Goal: Check status: Check status

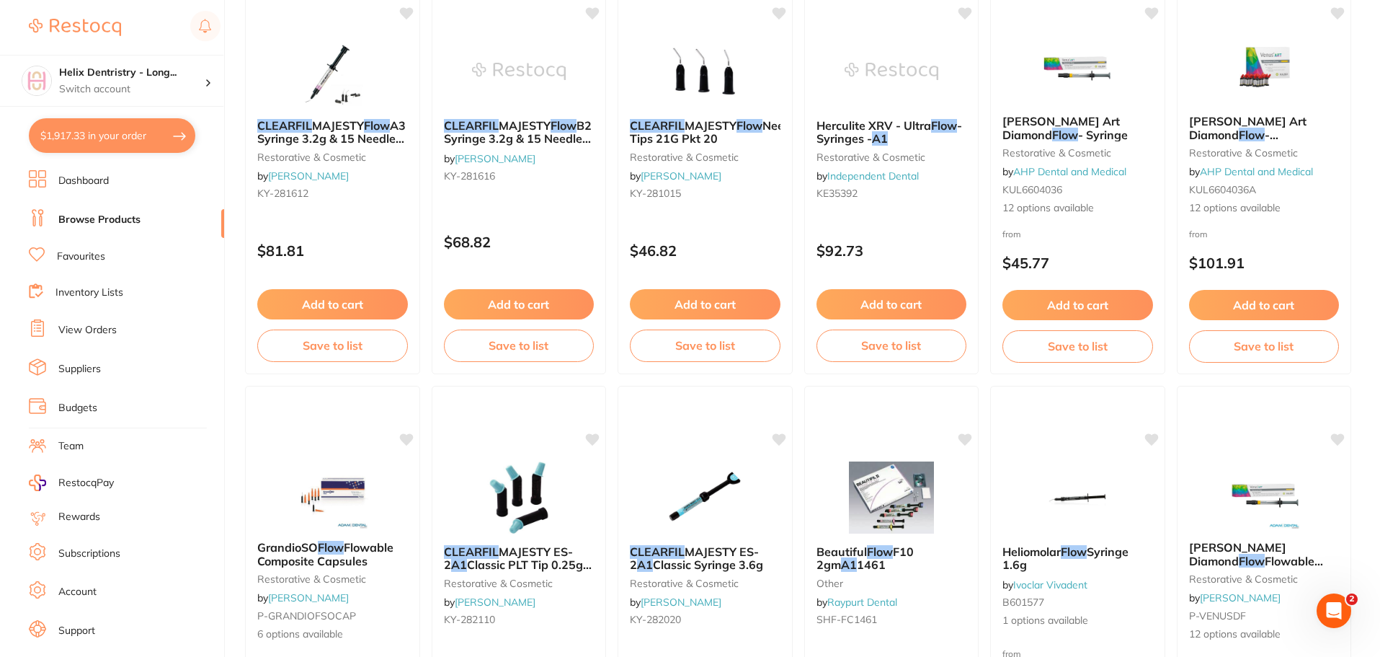
click at [61, 134] on button "$1,917.33 in your order" at bounding box center [112, 135] width 166 height 35
checkbox input "true"
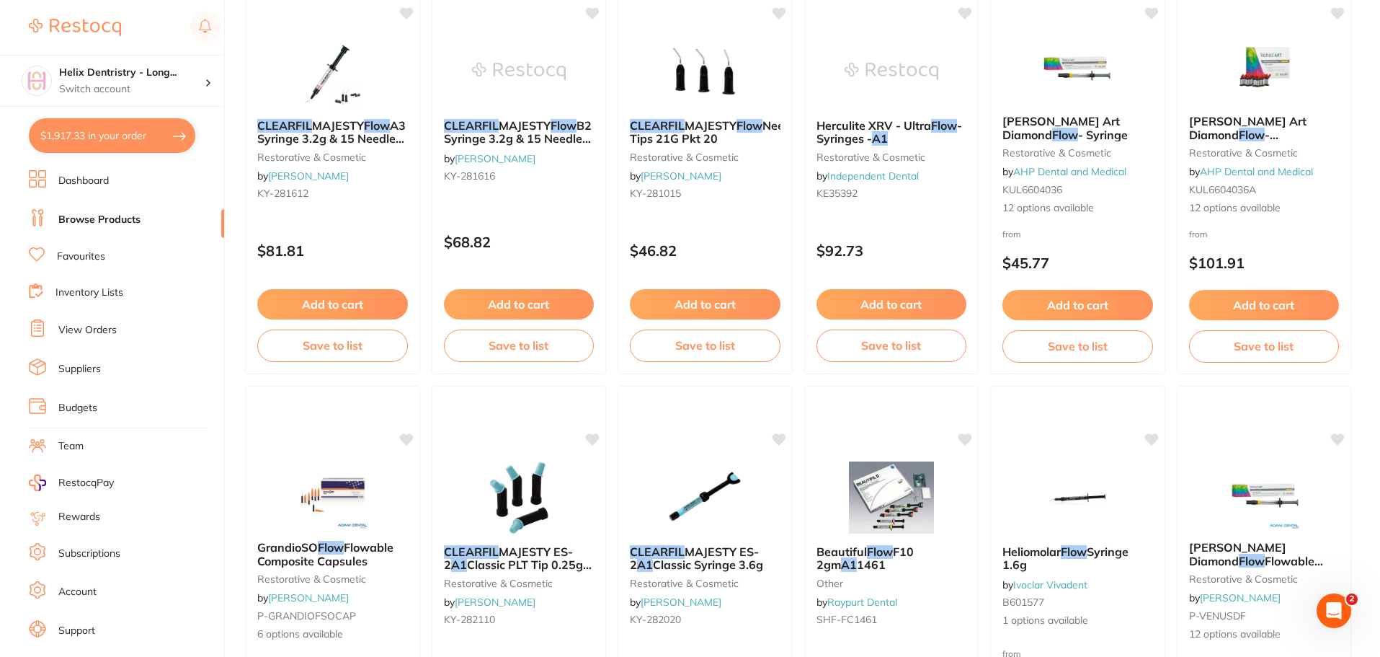
checkbox input "true"
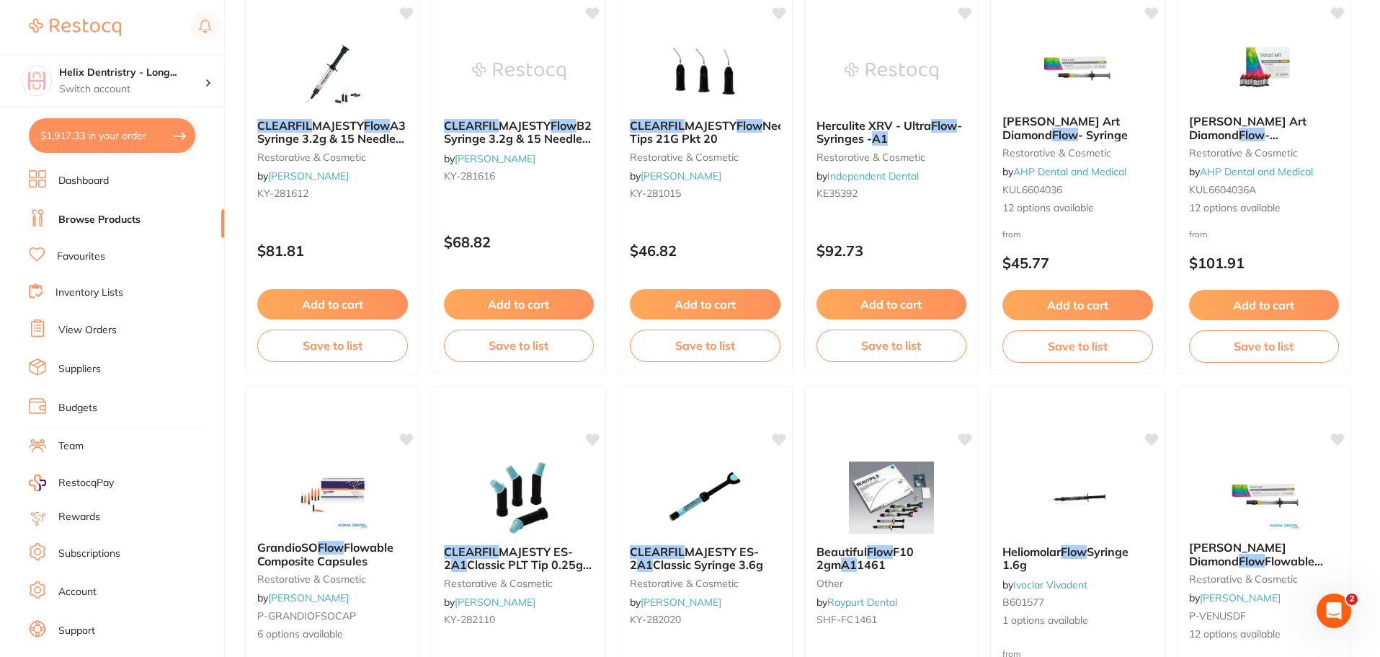
checkbox input "true"
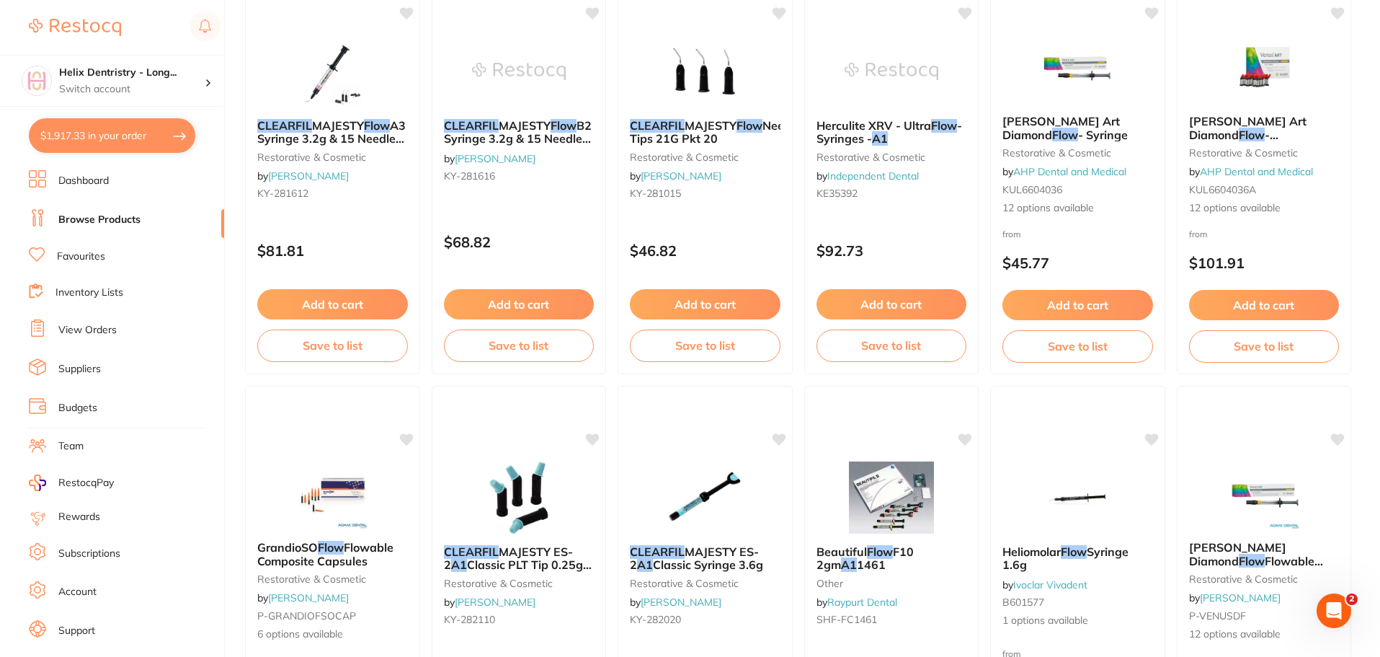
checkbox input "true"
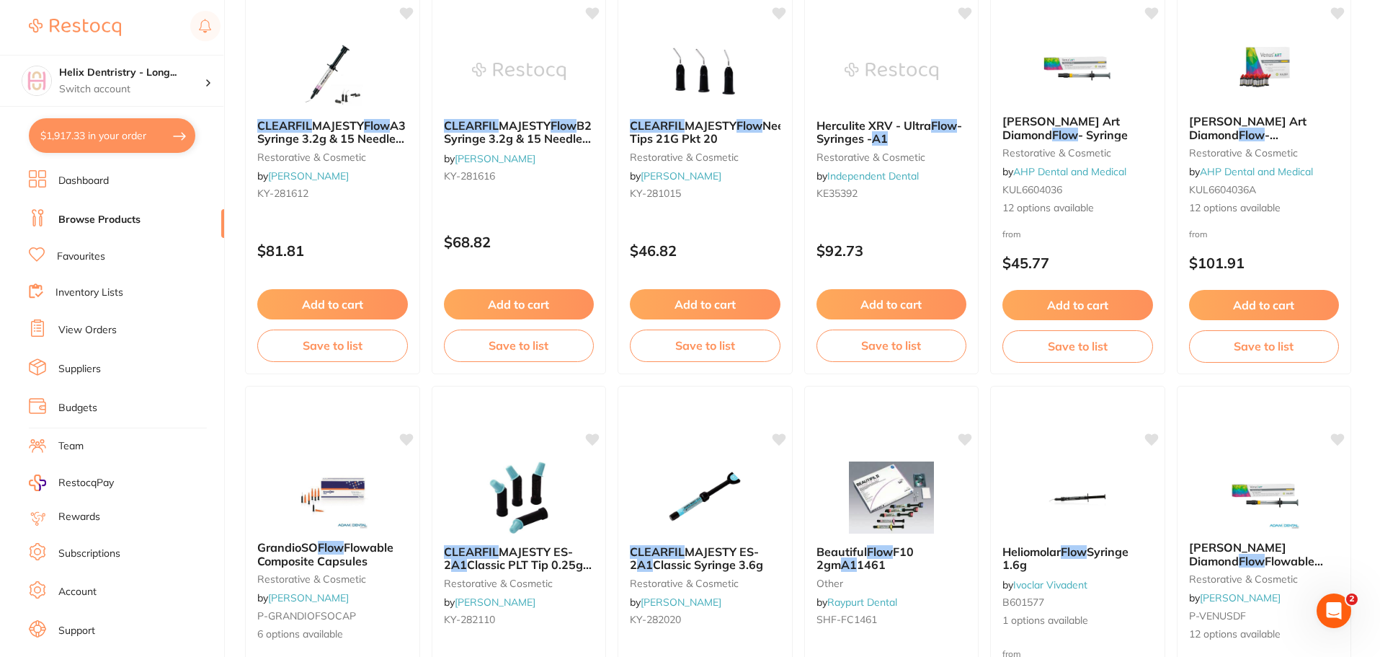
checkbox input "true"
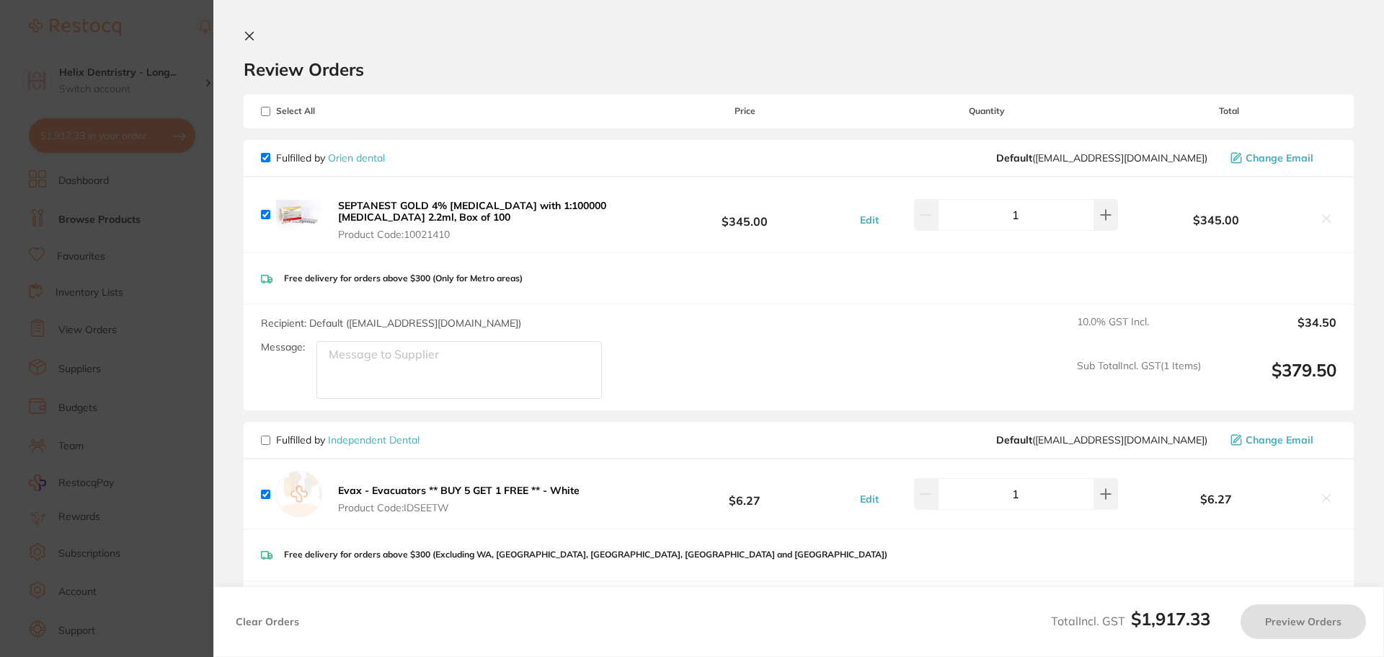
checkbox input "false"
checkbox input "true"
type input "2"
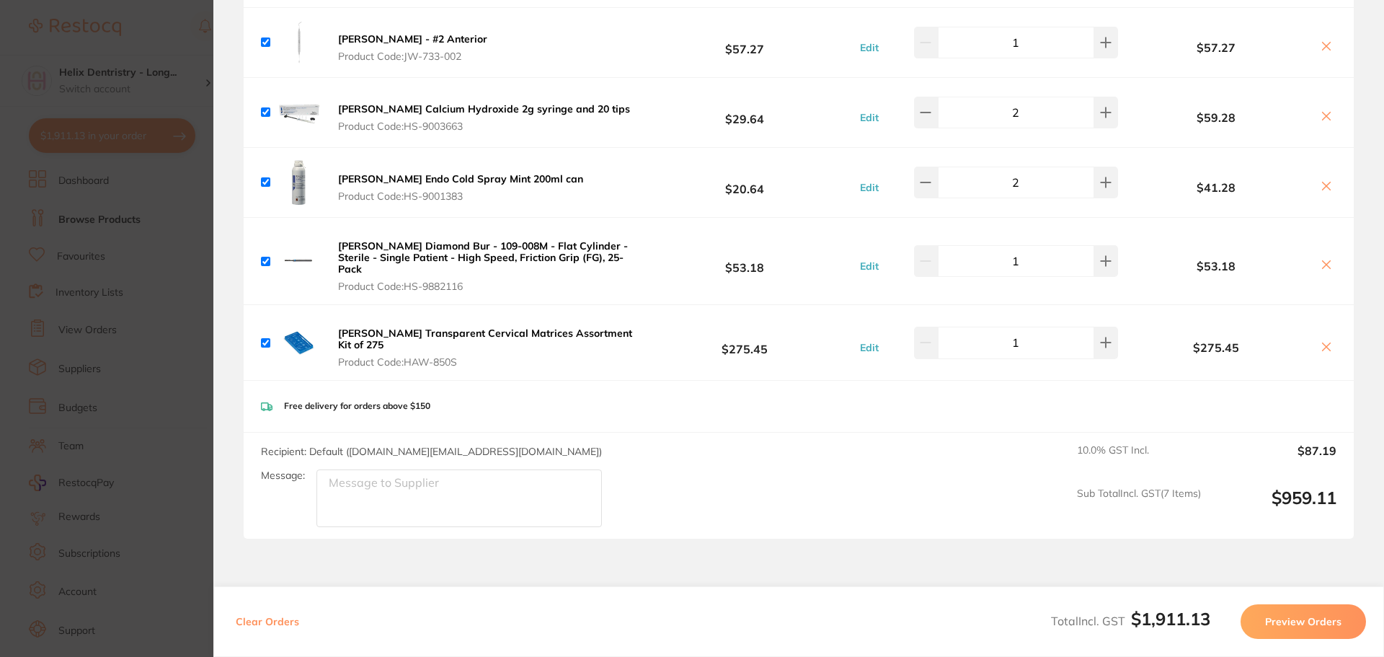
scroll to position [1905, 0]
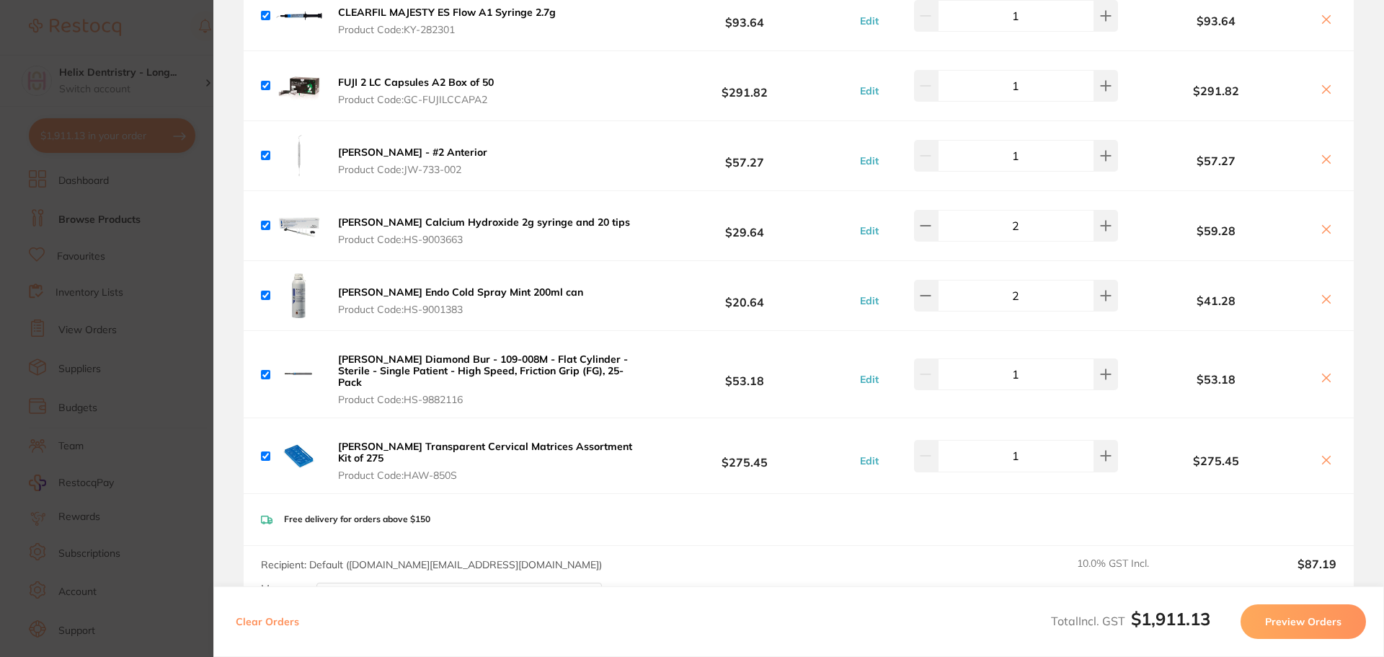
click at [184, 225] on section "Update RRP Set your pre negotiated price for this item. Item Agreed RRP (excl. …" at bounding box center [692, 328] width 1384 height 657
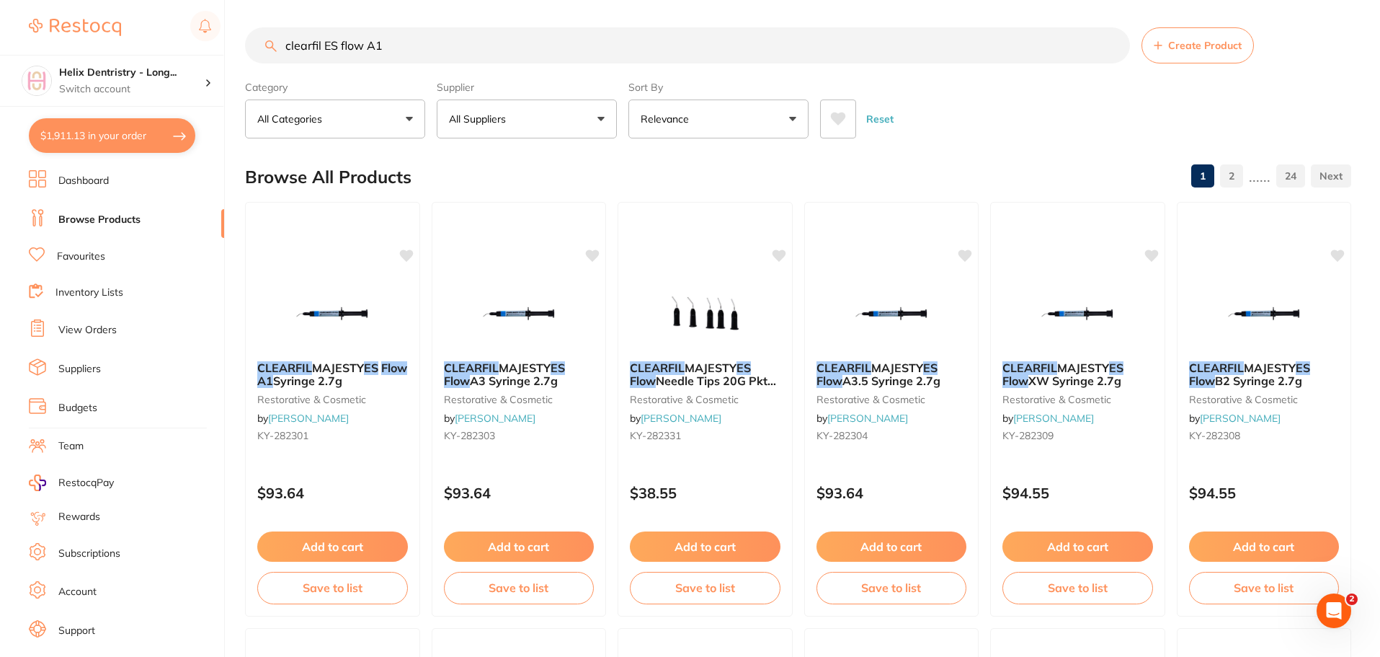
scroll to position [0, 0]
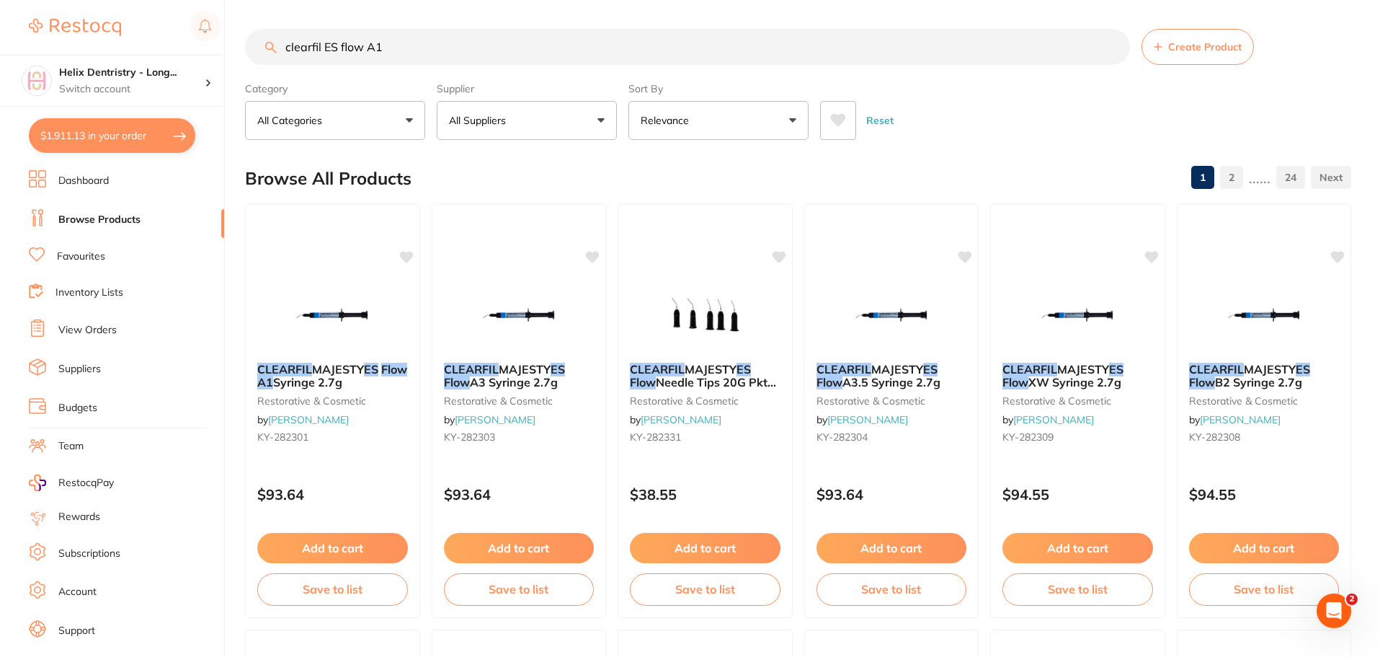
click at [405, 49] on input "clearfil ES flow A1" at bounding box center [687, 47] width 885 height 36
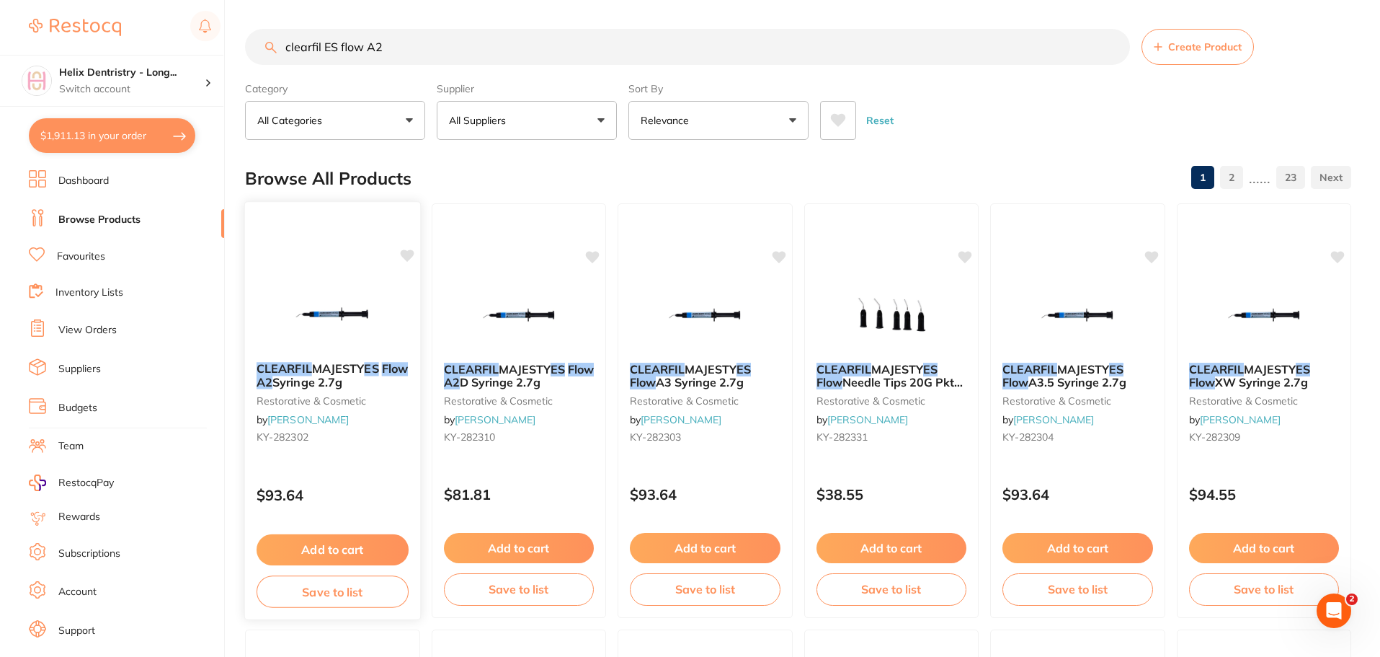
type input "clearfil ES flow A2"
click at [387, 543] on button "Add to cart" at bounding box center [333, 549] width 152 height 31
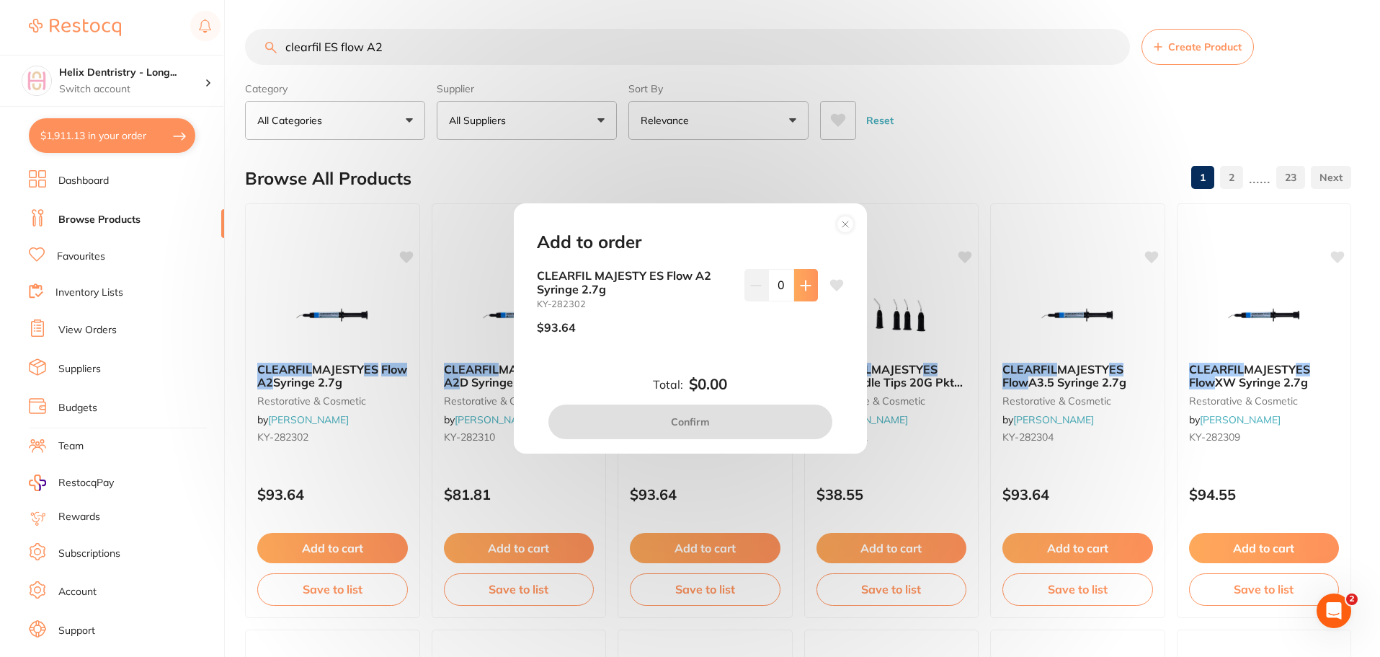
click at [794, 290] on button at bounding box center [806, 285] width 24 height 32
type input "2"
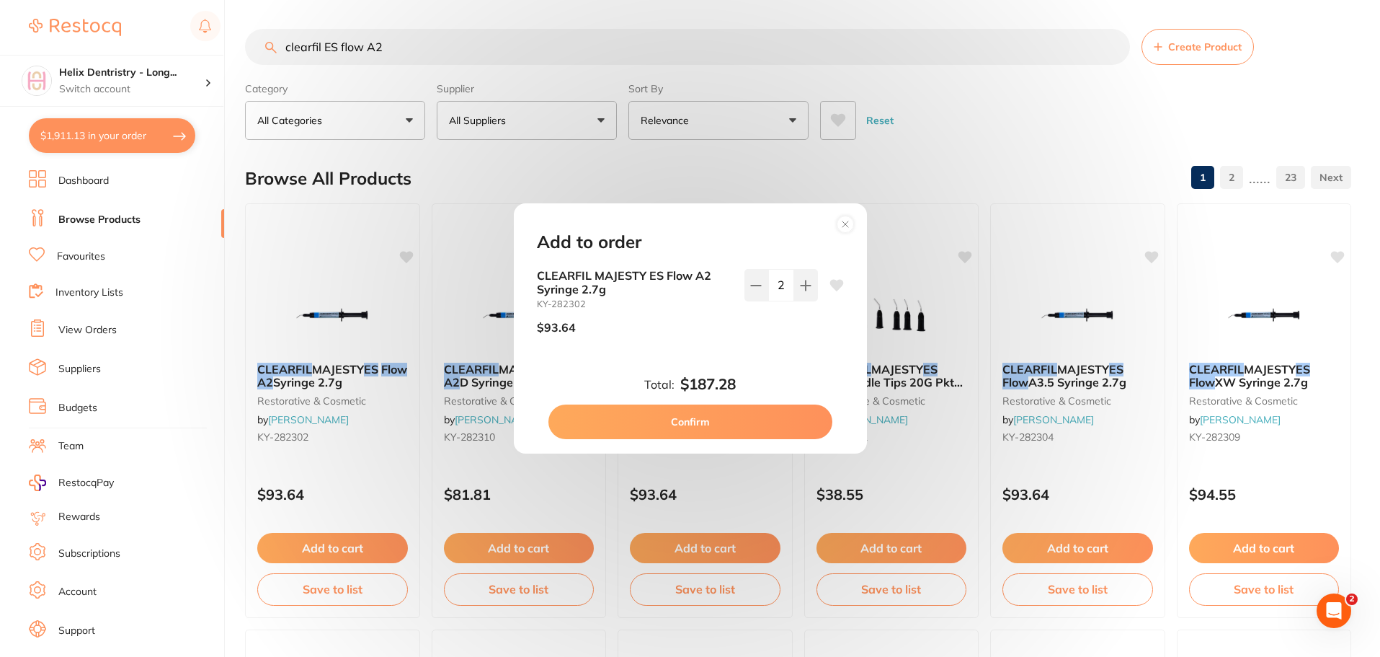
click at [739, 420] on button "Confirm" at bounding box center [690, 421] width 284 height 35
checkbox input "false"
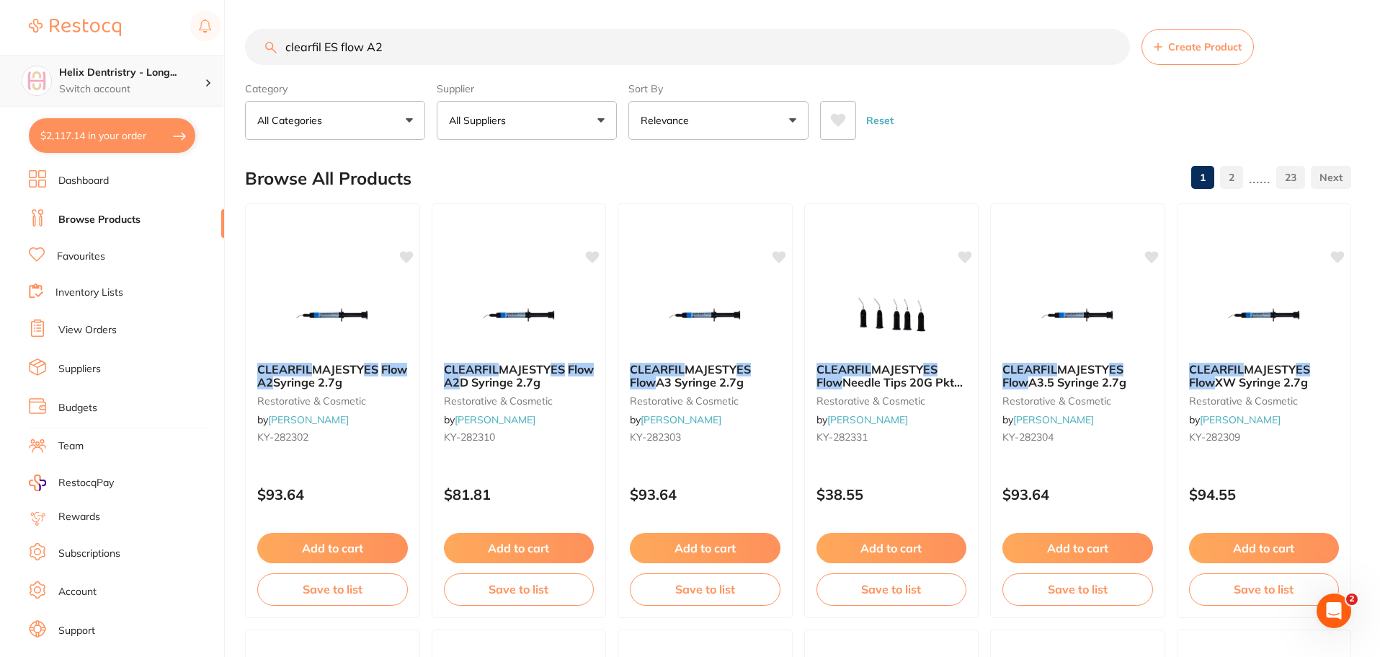
click at [151, 75] on h4 "Helix Dentristry - Long..." at bounding box center [132, 73] width 146 height 14
click at [84, 315] on ul "Dashboard Browse Products Favourites Inventory Lists View Orders Suppliers Budg…" at bounding box center [126, 418] width 195 height 497
click at [84, 335] on link "View Orders" at bounding box center [87, 330] width 58 height 14
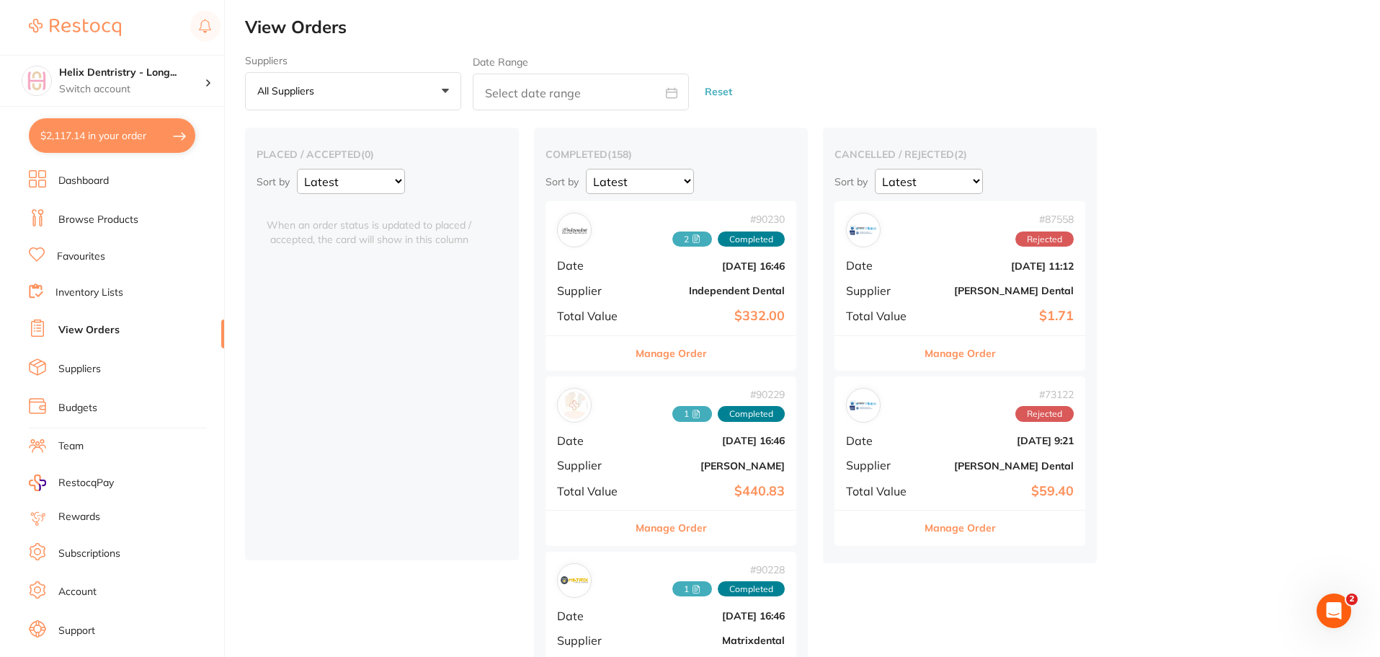
click at [628, 265] on span "Date" at bounding box center [593, 265] width 72 height 13
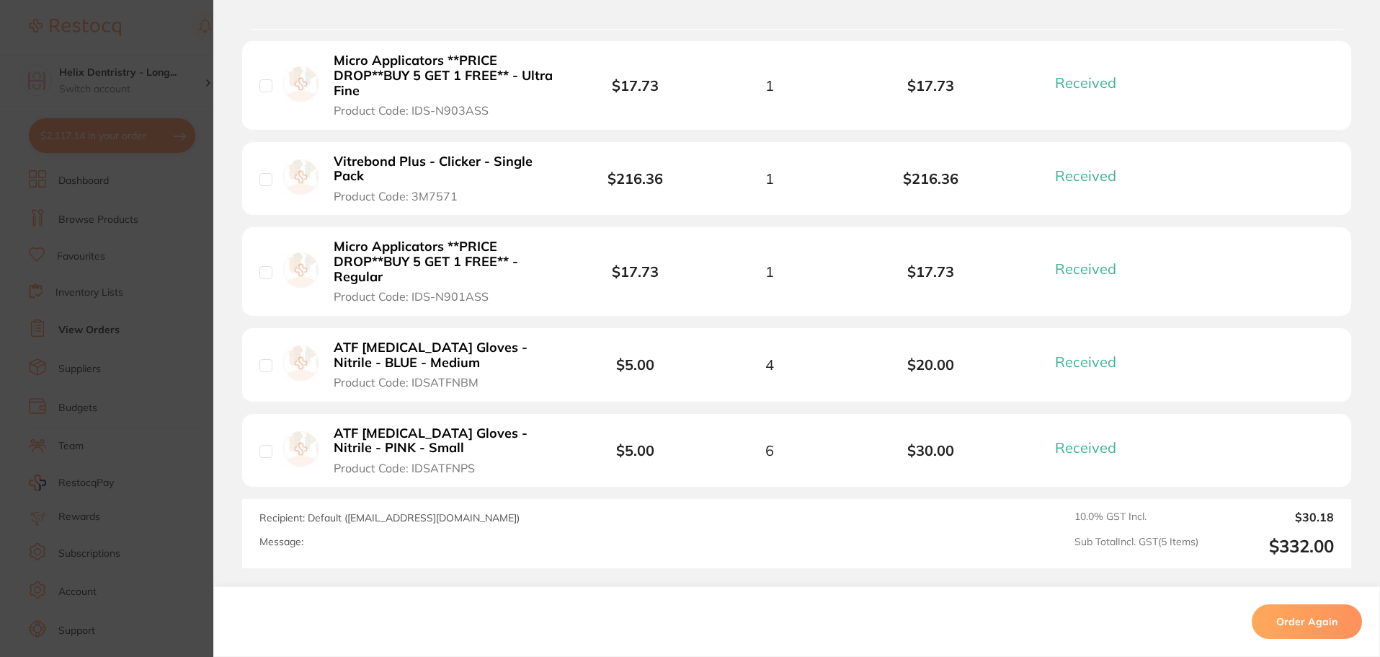
scroll to position [468, 0]
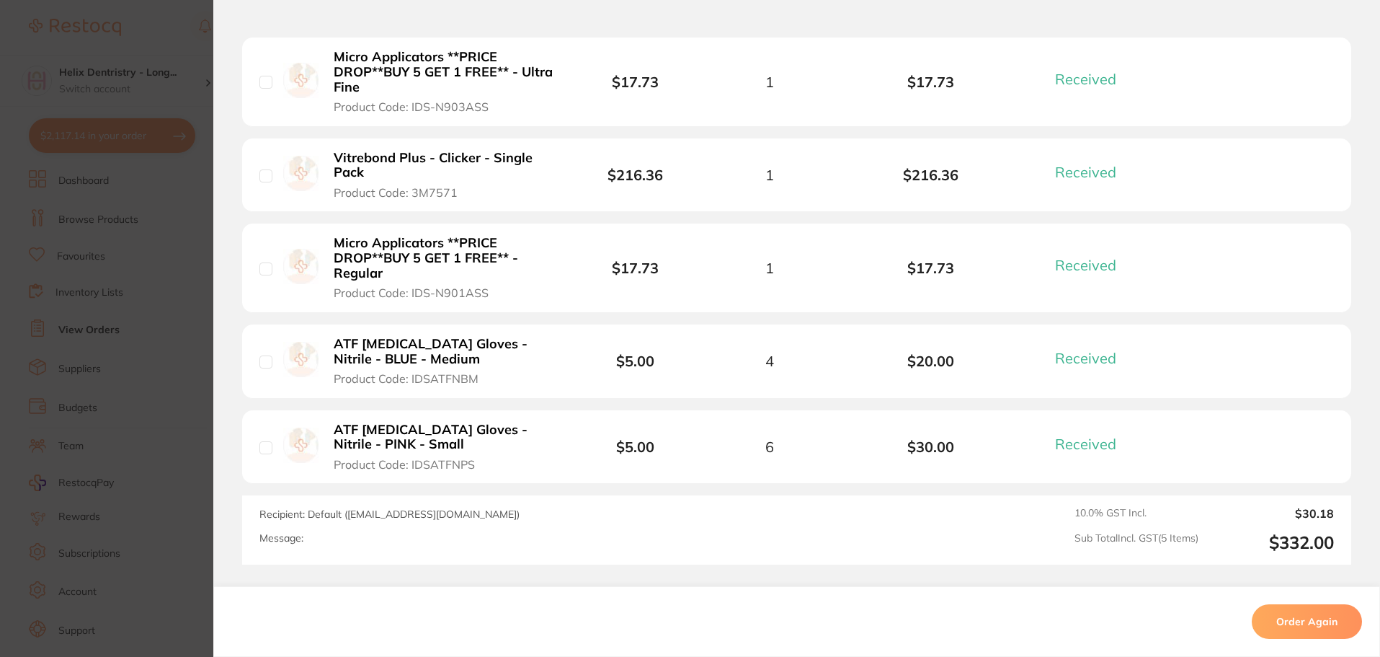
click at [185, 354] on section "Order ID: Restocq- 90230 Order Information 5 Received Completed Order Order Dat…" at bounding box center [690, 328] width 1380 height 657
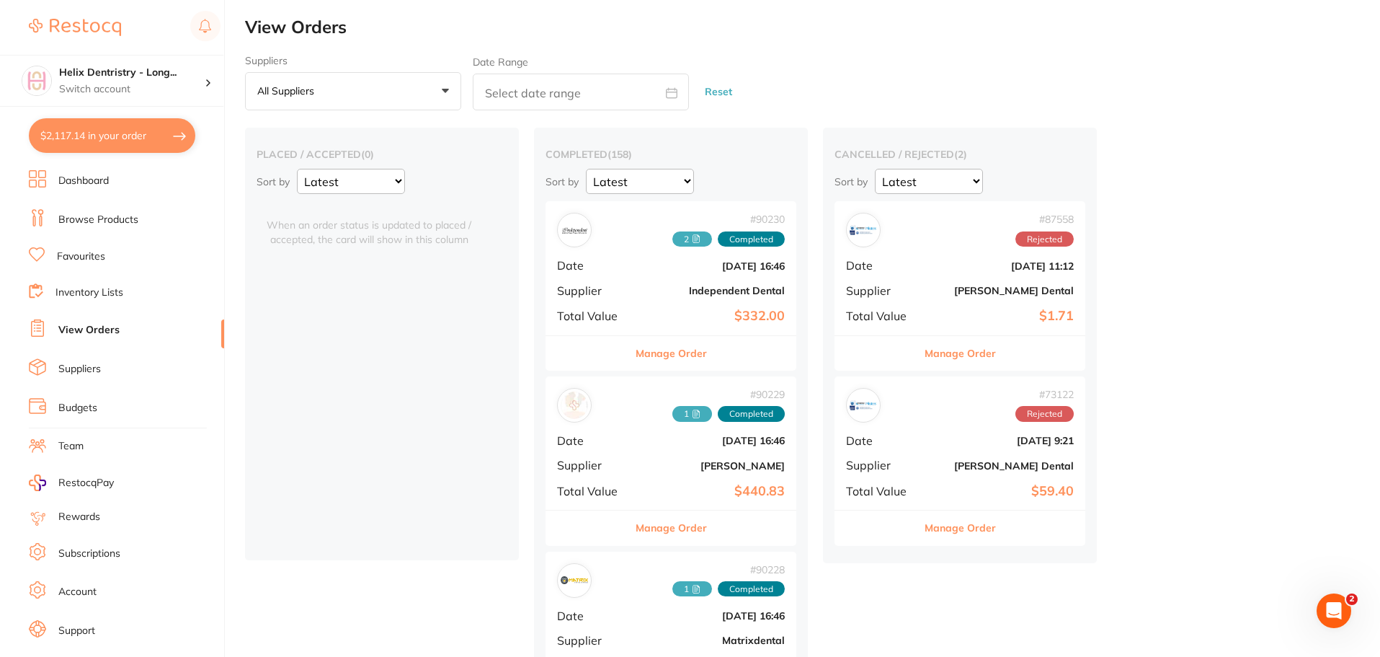
click at [142, 135] on button "$2,117.14 in your order" at bounding box center [112, 135] width 166 height 35
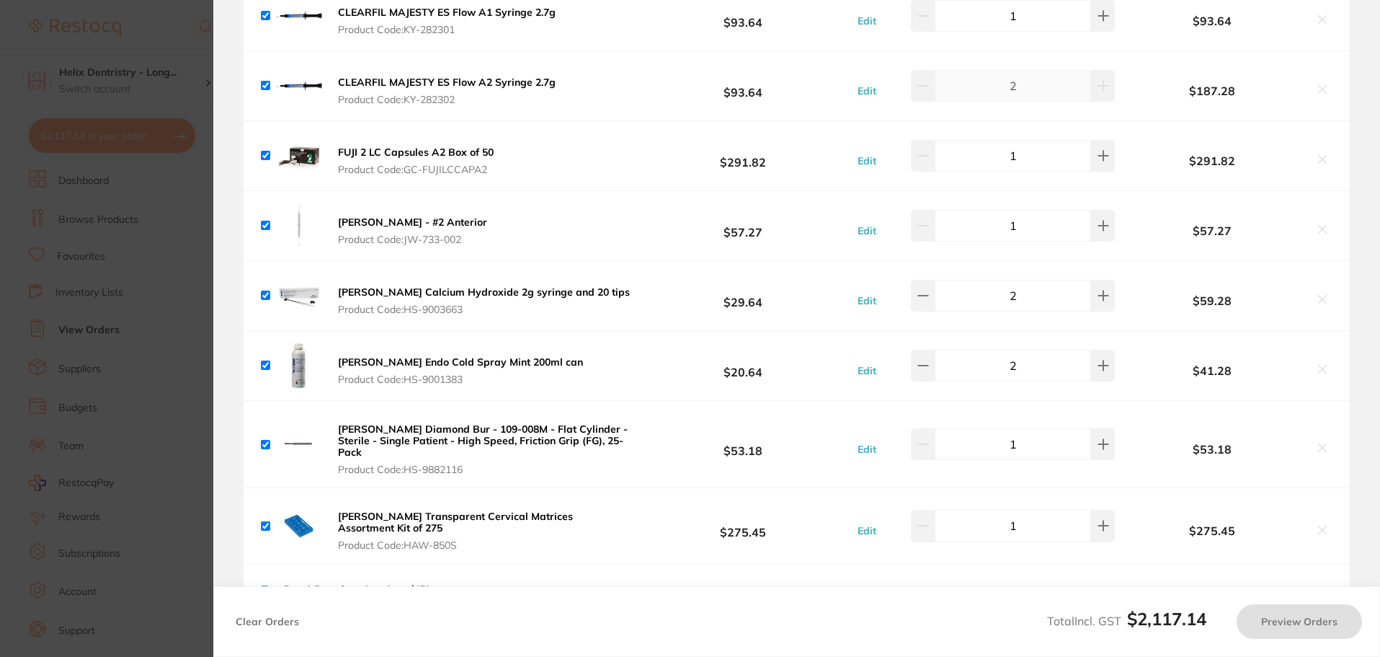
checkbox input "true"
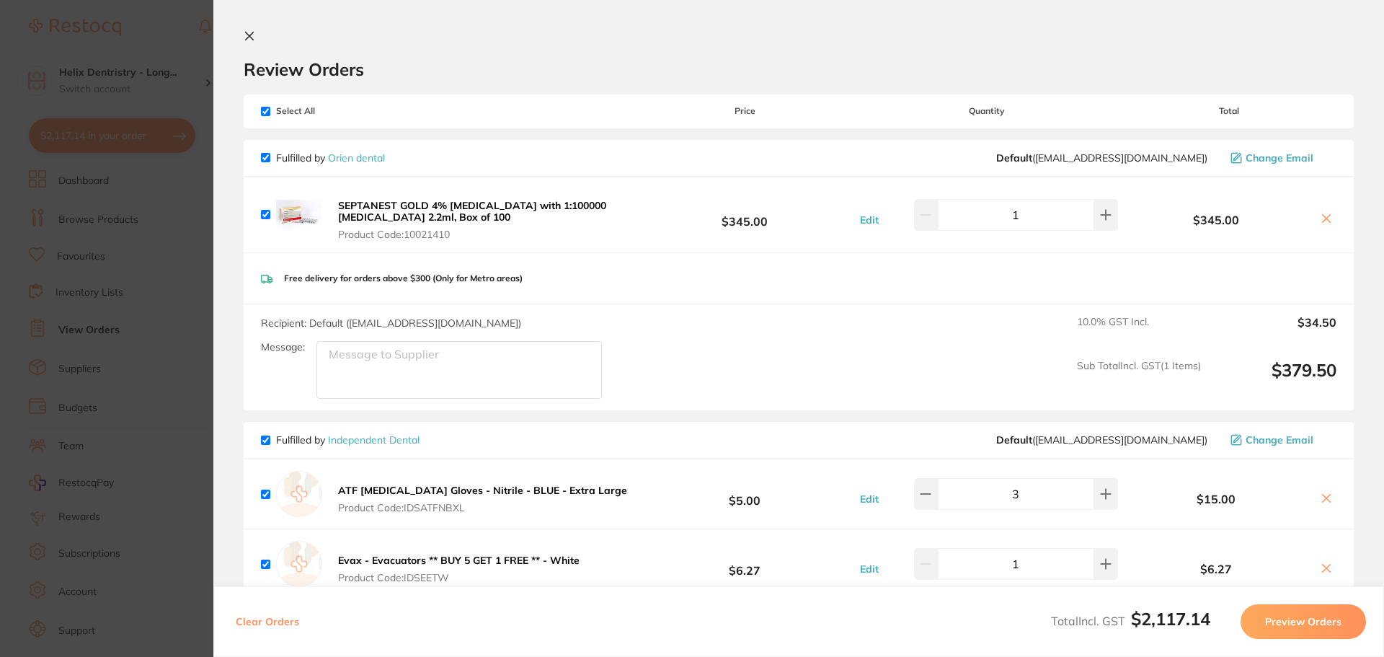
click at [176, 268] on section "Update RRP Set your pre negotiated price for this item. Item Agreed RRP (excl. …" at bounding box center [692, 328] width 1384 height 657
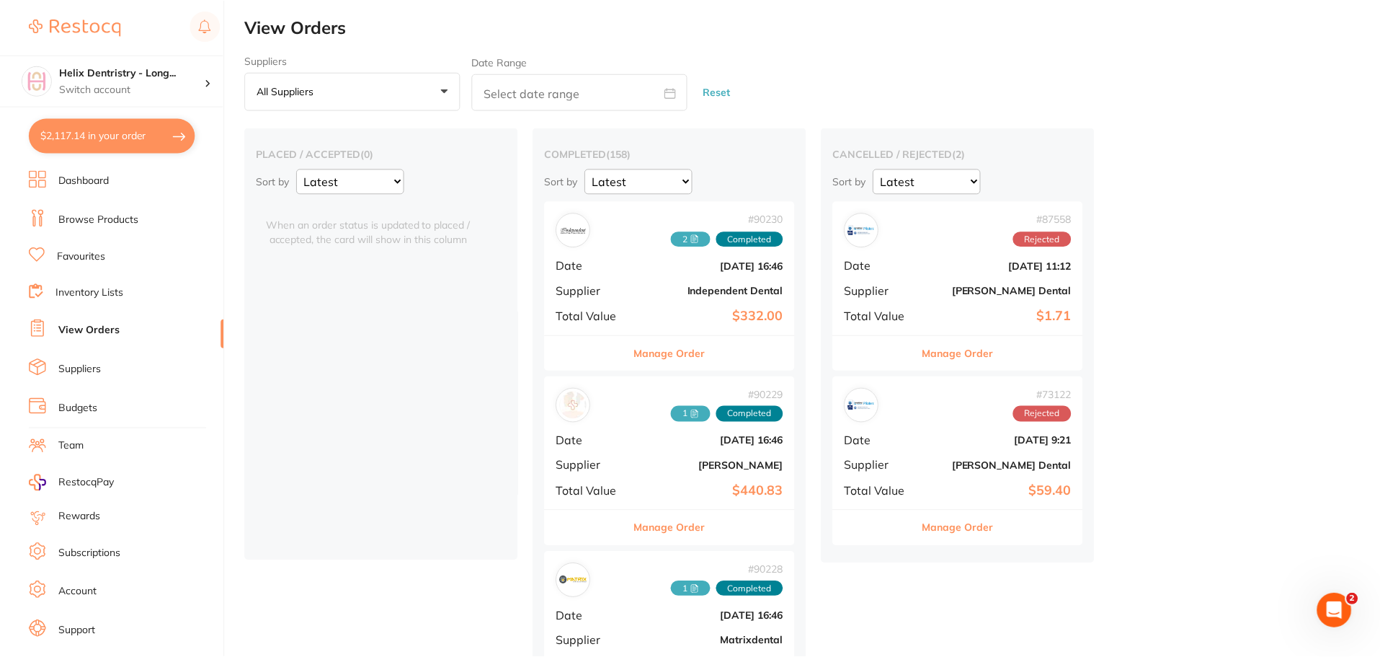
scroll to position [1, 0]
click at [103, 219] on link "Browse Products" at bounding box center [98, 220] width 80 height 14
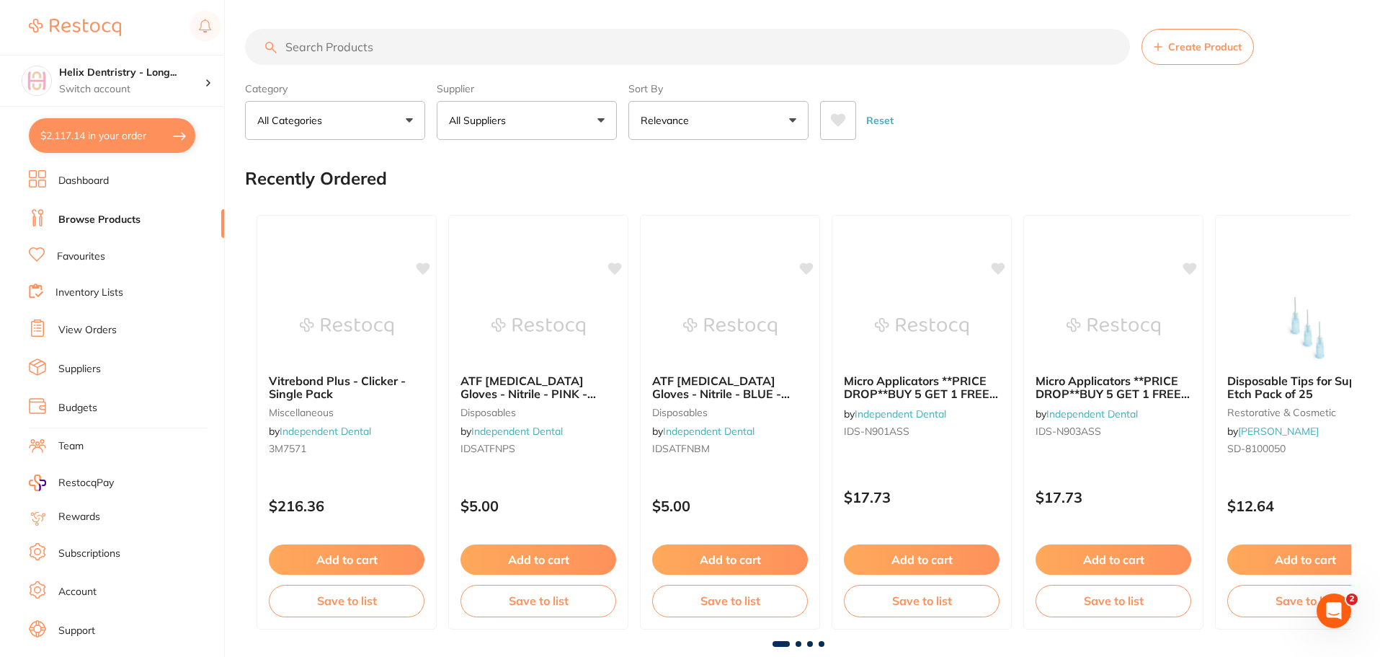
click at [365, 49] on input "search" at bounding box center [687, 47] width 885 height 36
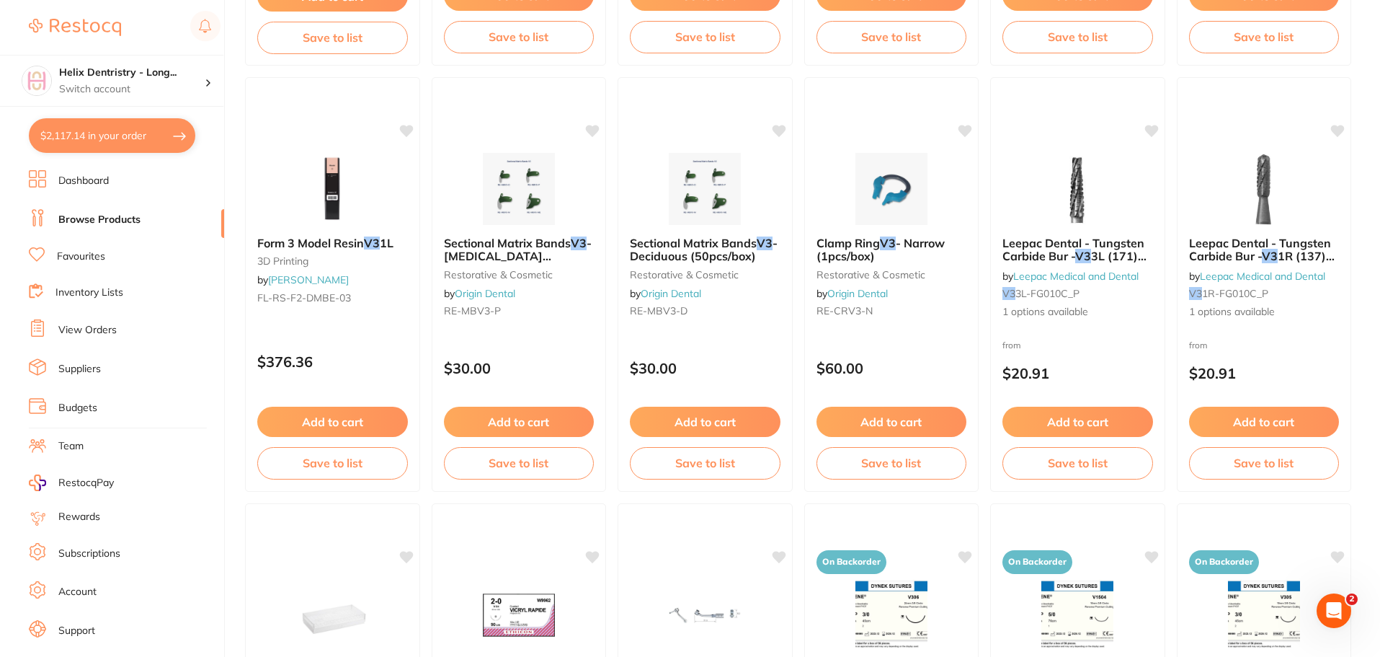
scroll to position [991, 0]
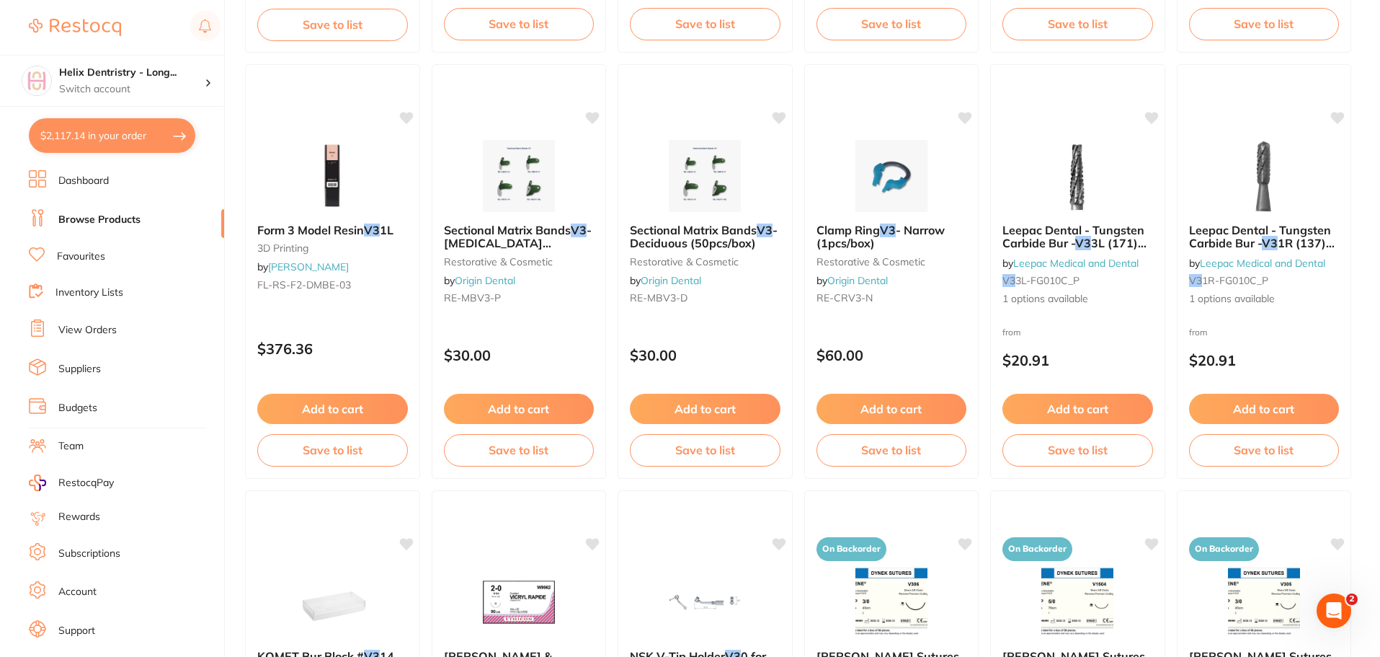
type input "v3"
checkbox input "false"
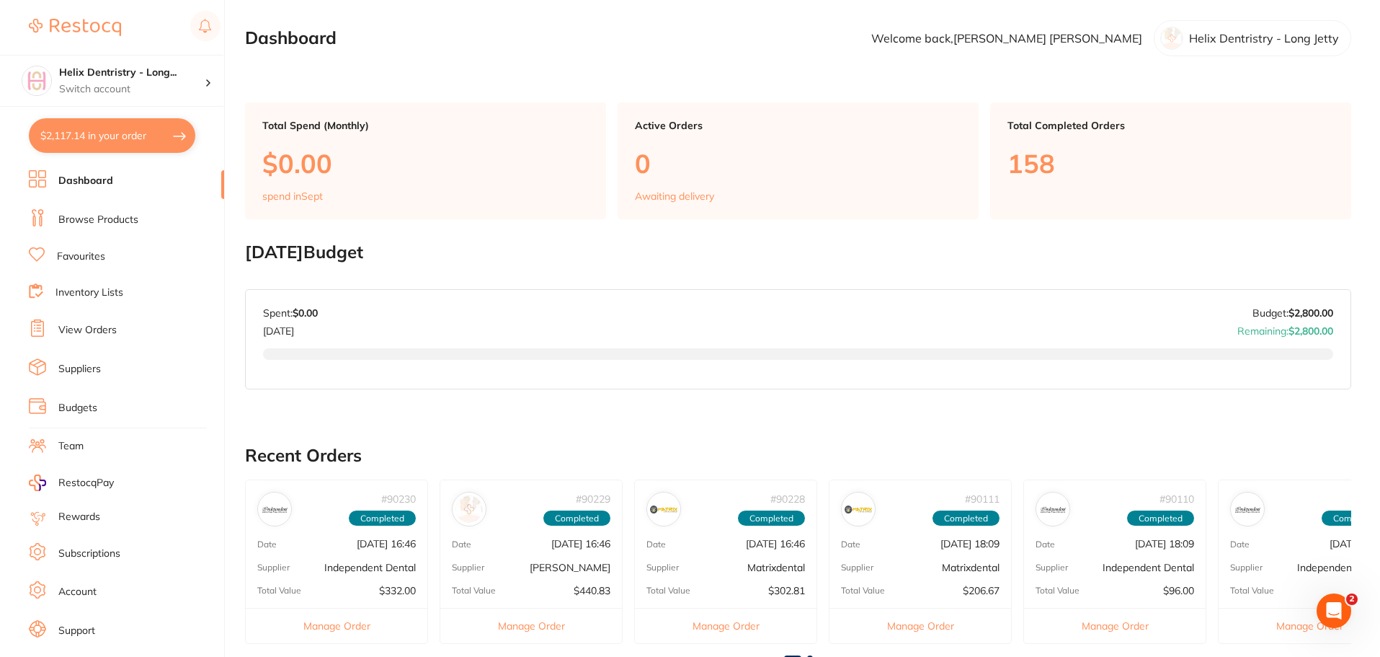
click at [141, 139] on button "$2,117.14 in your order" at bounding box center [112, 135] width 166 height 35
checkbox input "true"
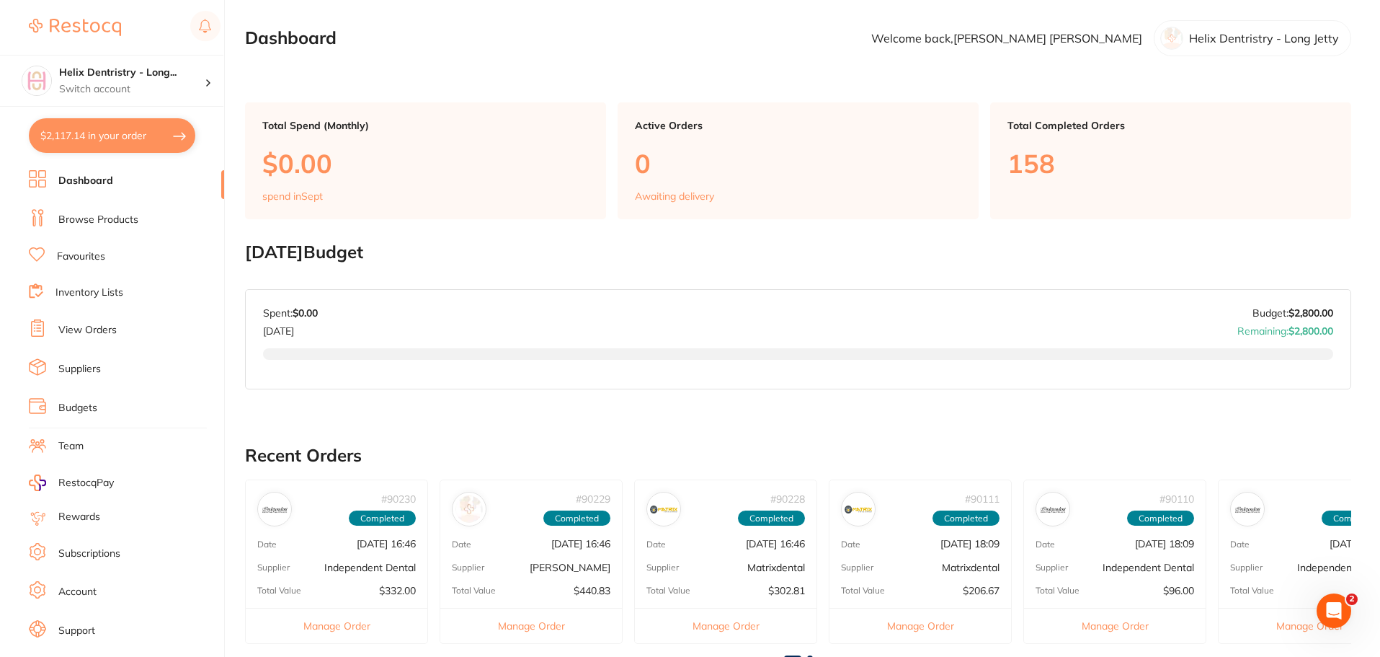
checkbox input "true"
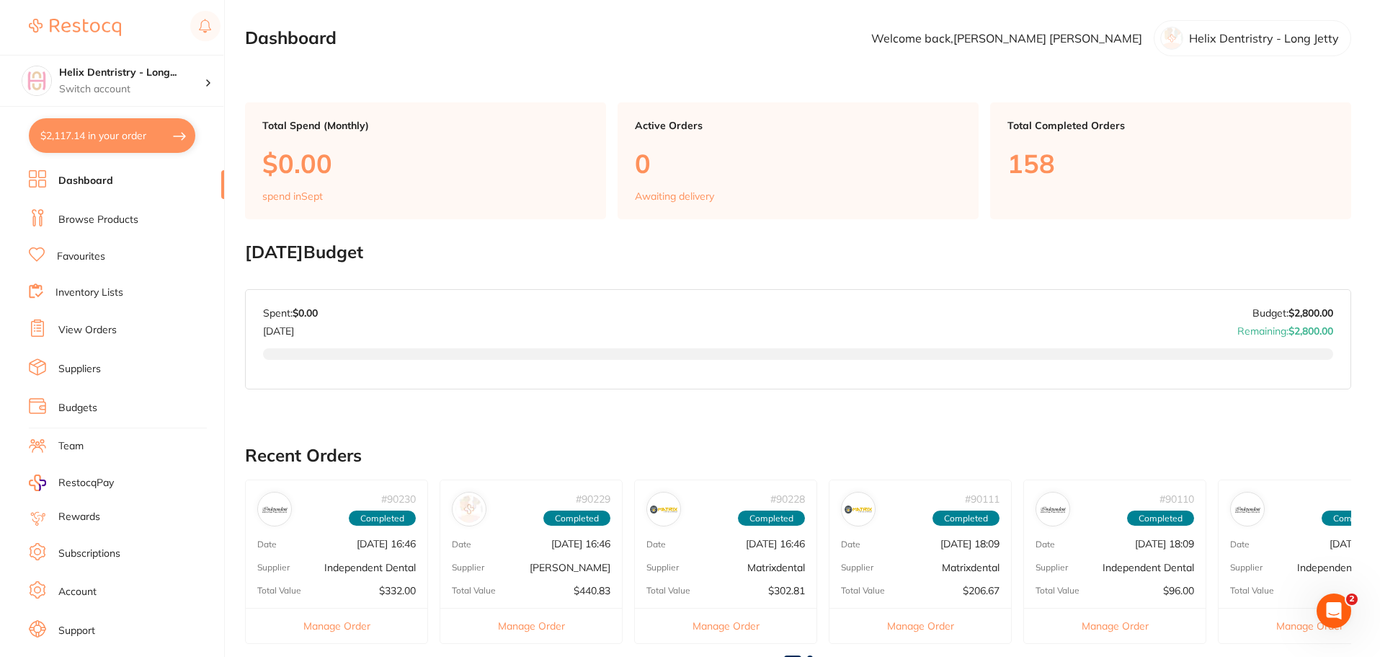
checkbox input "true"
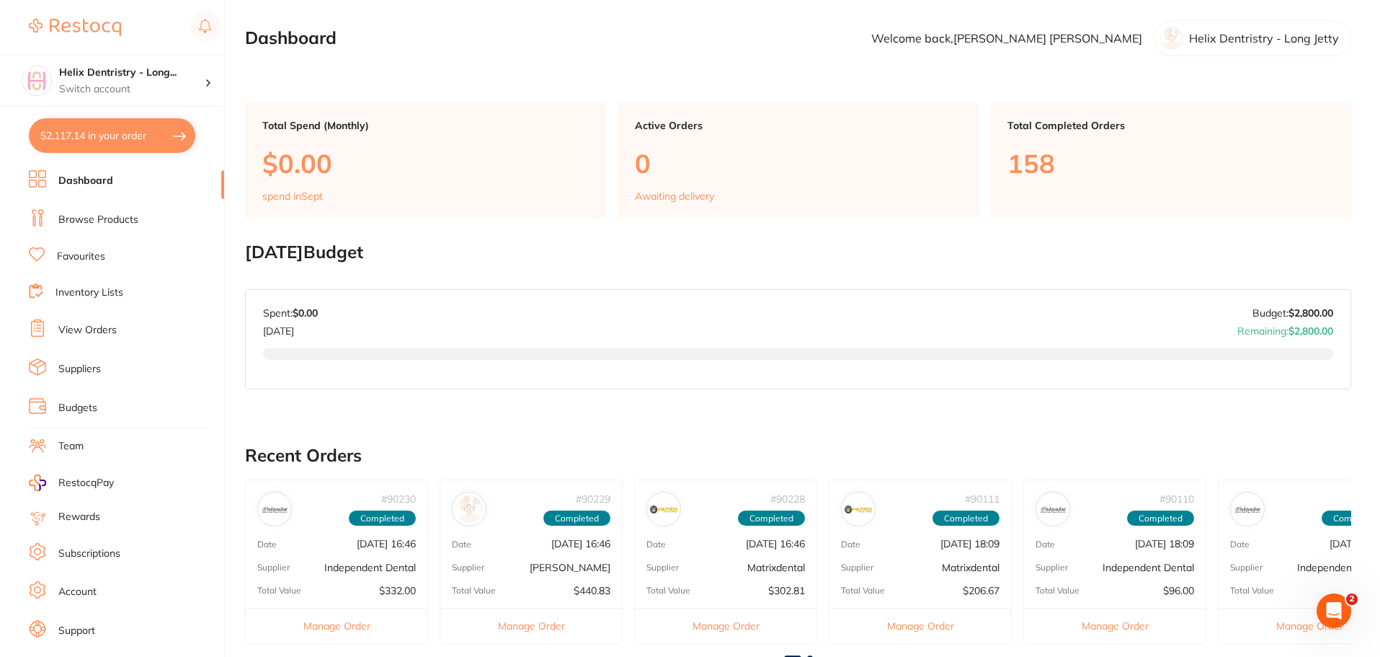
checkbox input "true"
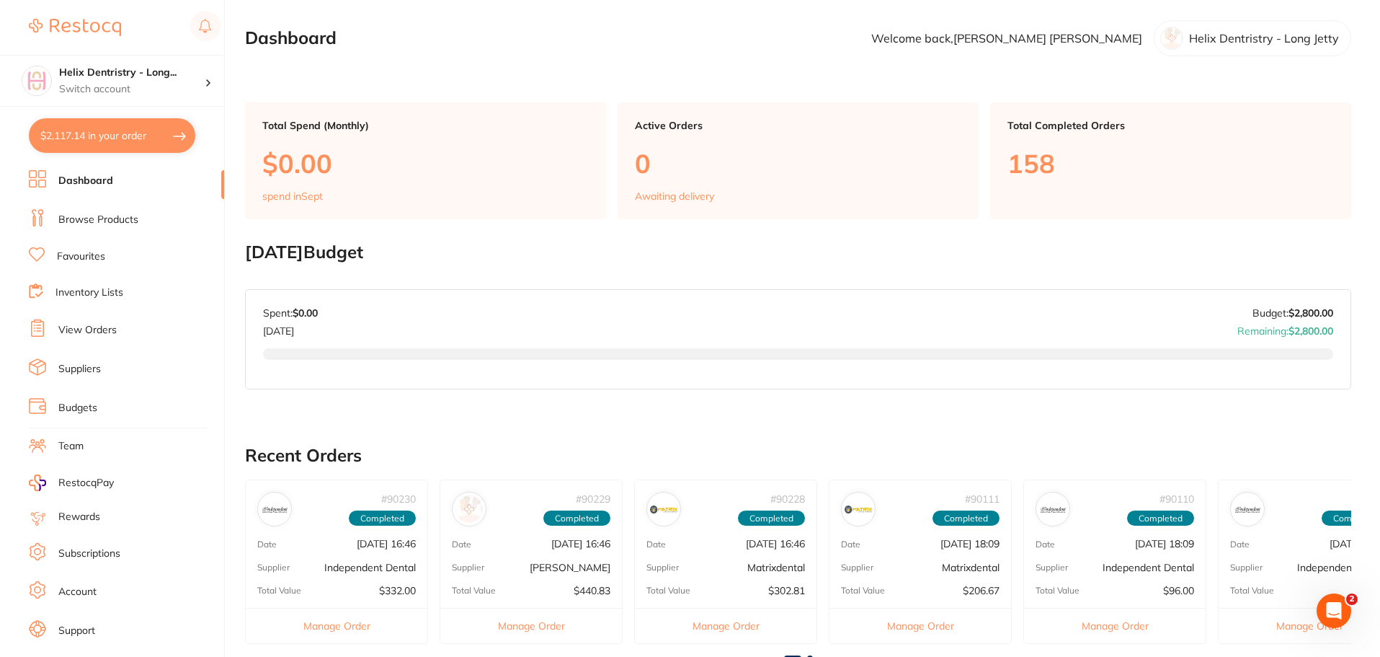
checkbox input "true"
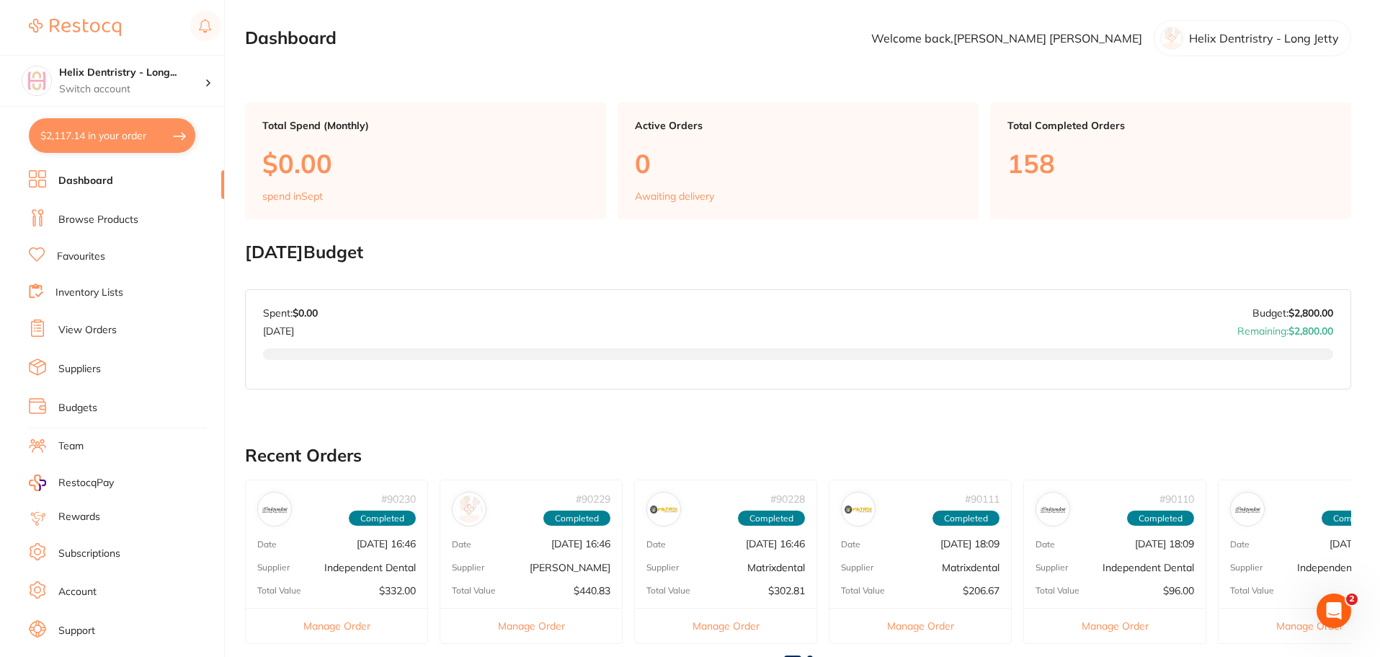
checkbox input "true"
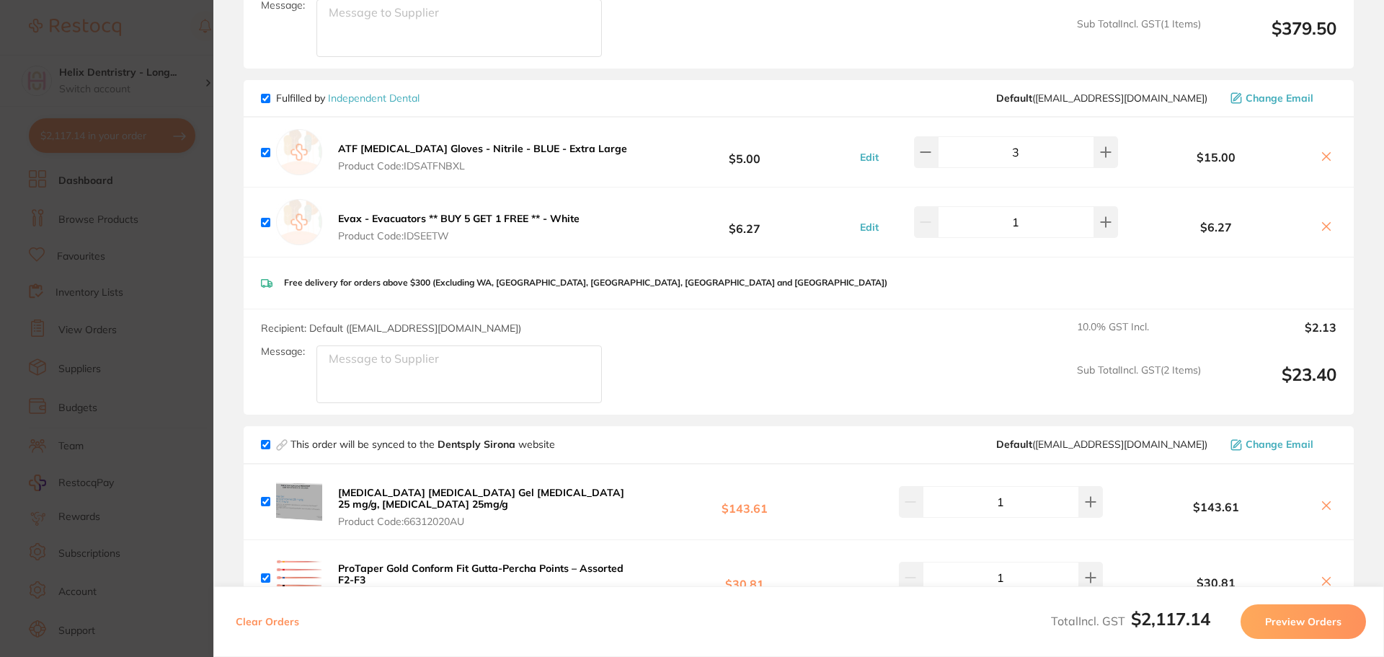
scroll to position [360, 0]
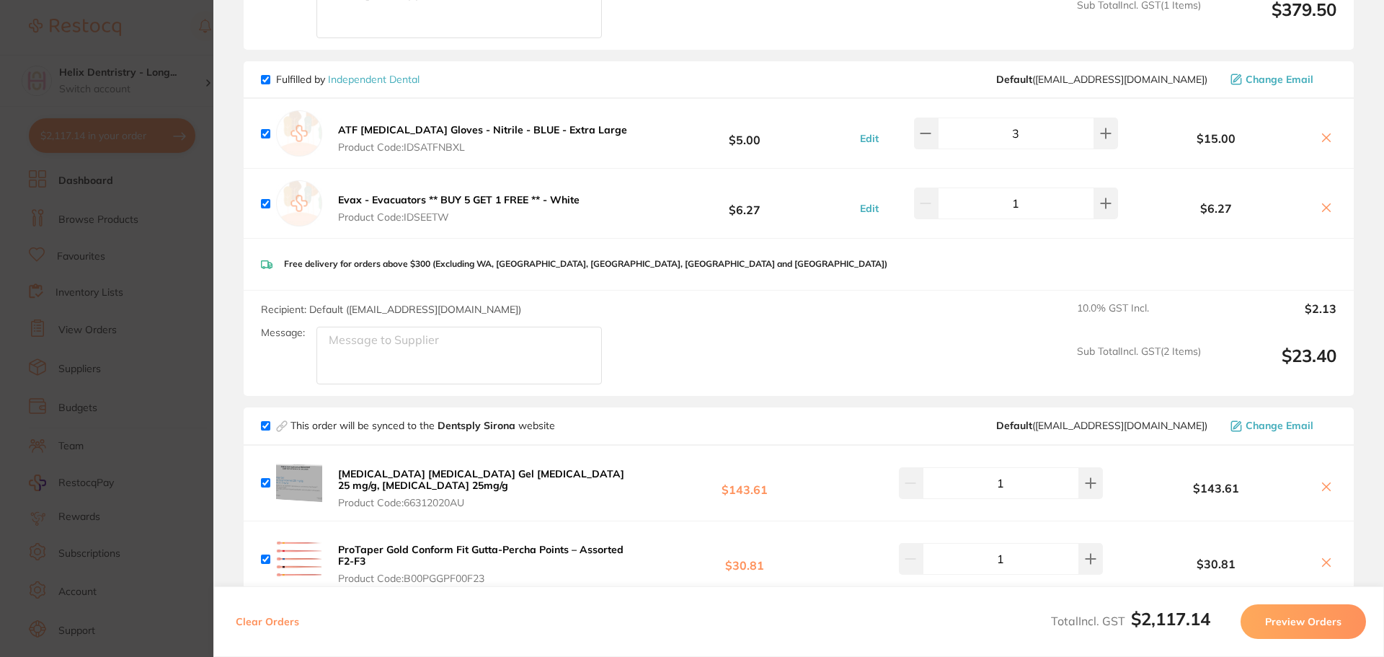
click at [102, 275] on section "Update RRP Set your pre negotiated price for this item. Item Agreed RRP (excl. …" at bounding box center [692, 328] width 1384 height 657
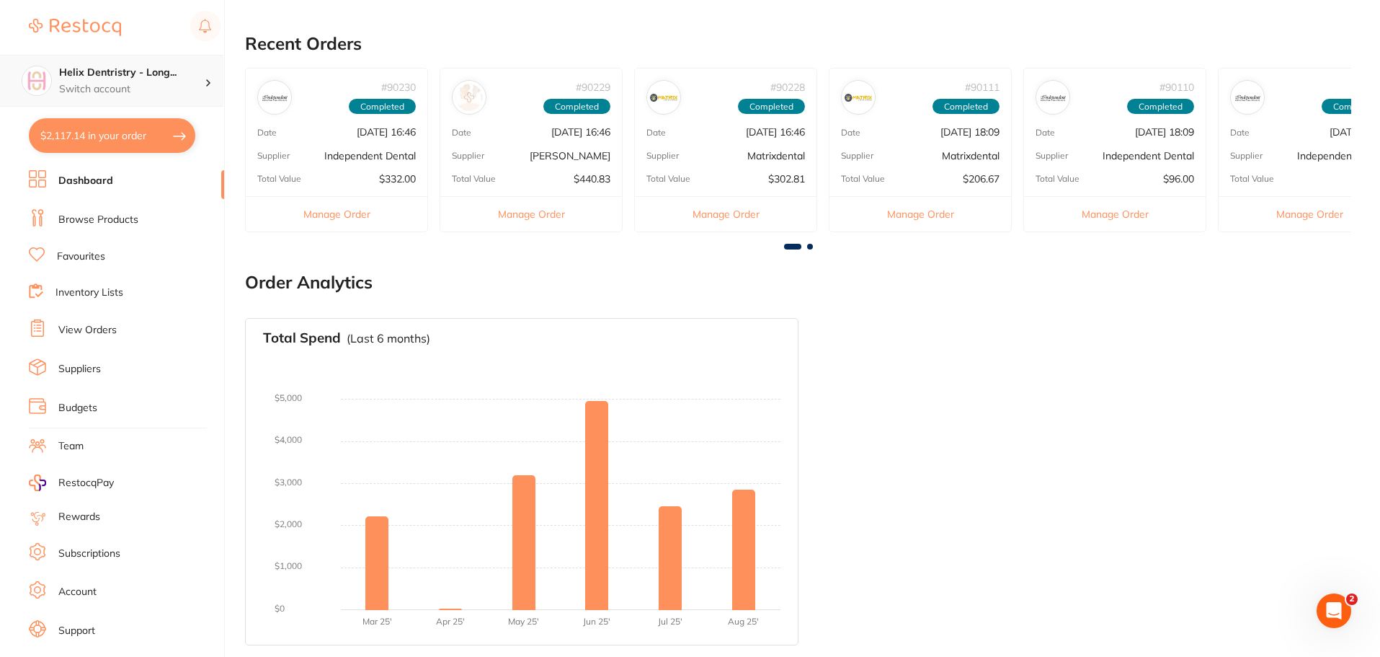
click at [200, 89] on p "Switch account" at bounding box center [132, 89] width 146 height 14
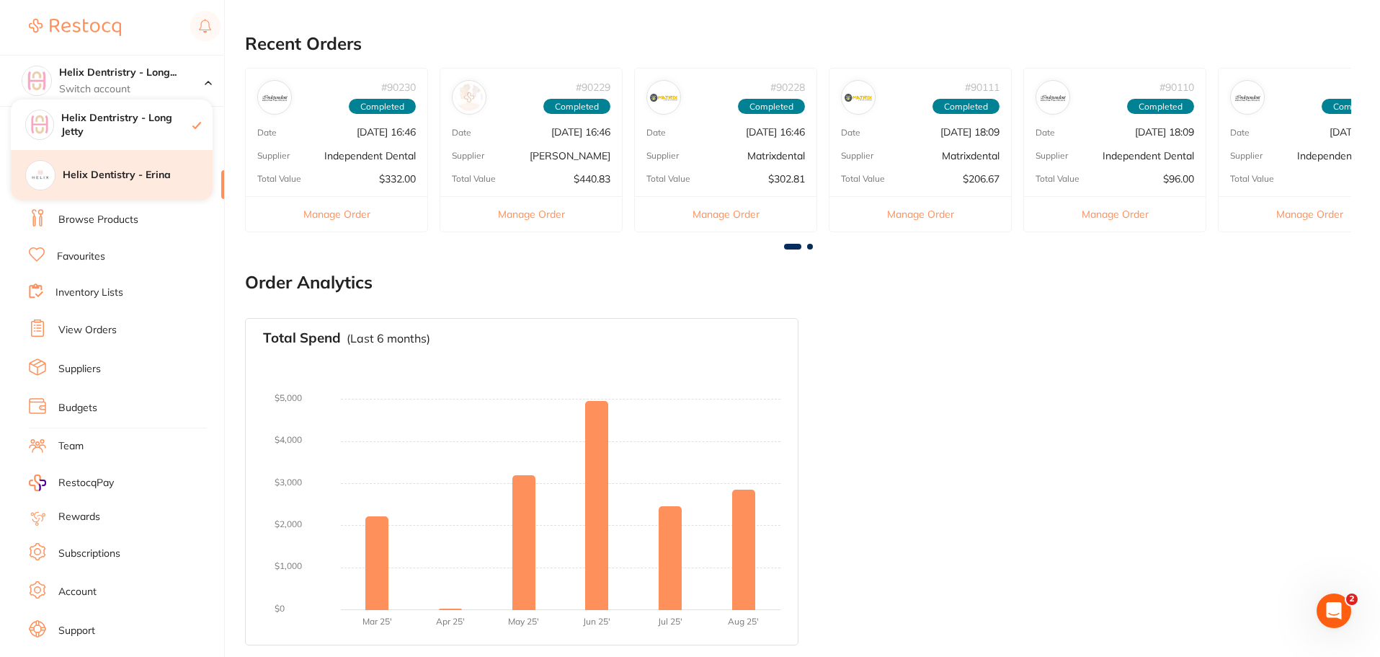
click at [172, 174] on h4 "Helix Dentistry - Erina" at bounding box center [138, 175] width 150 height 14
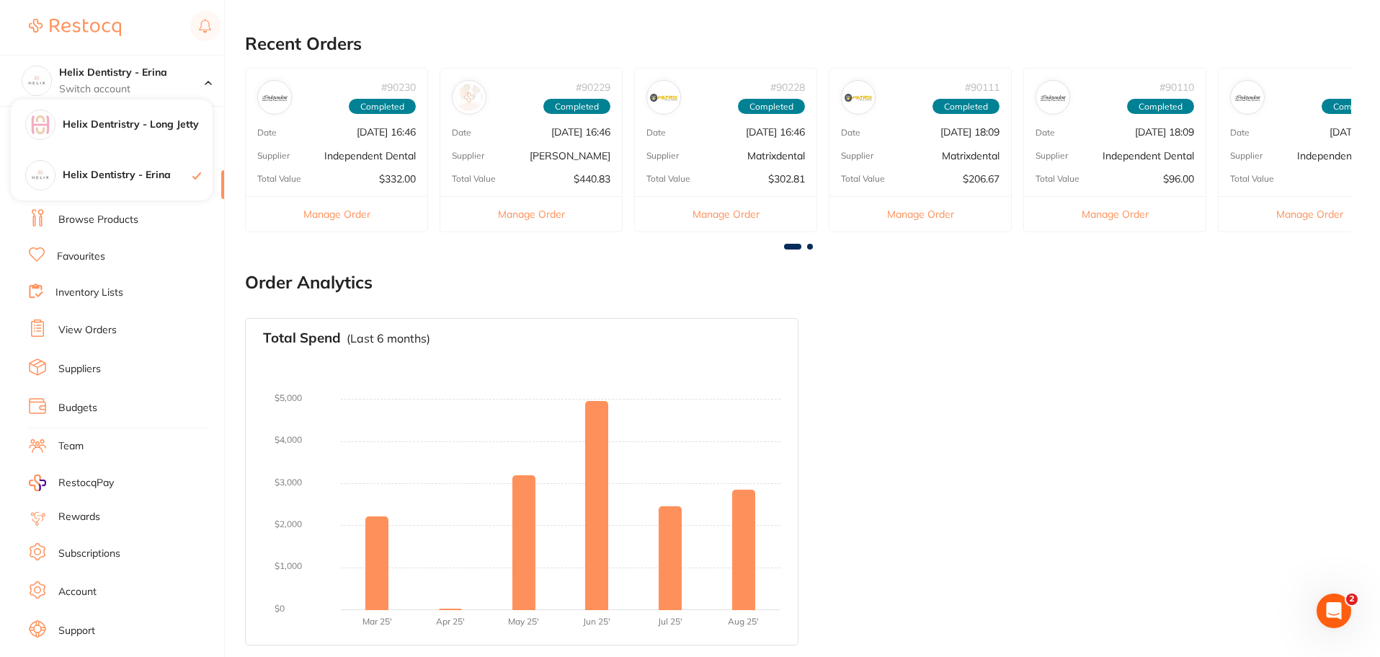
checkbox input "false"
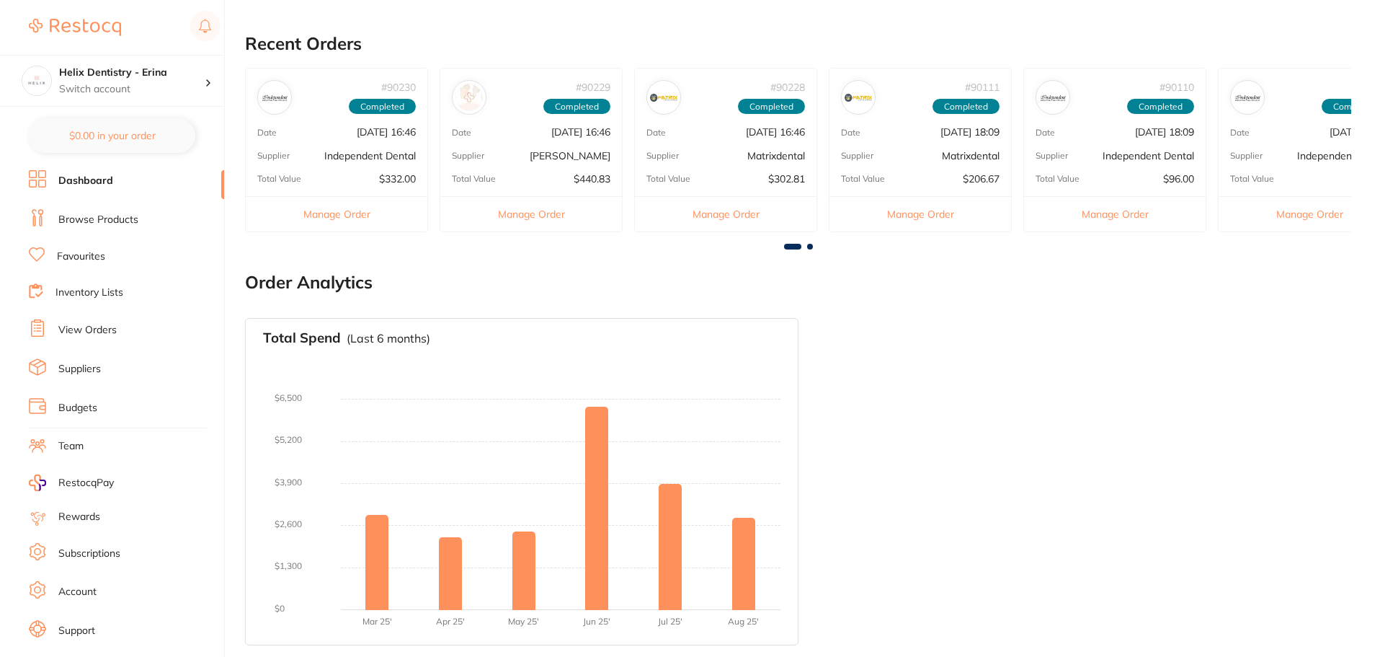
scroll to position [0, 0]
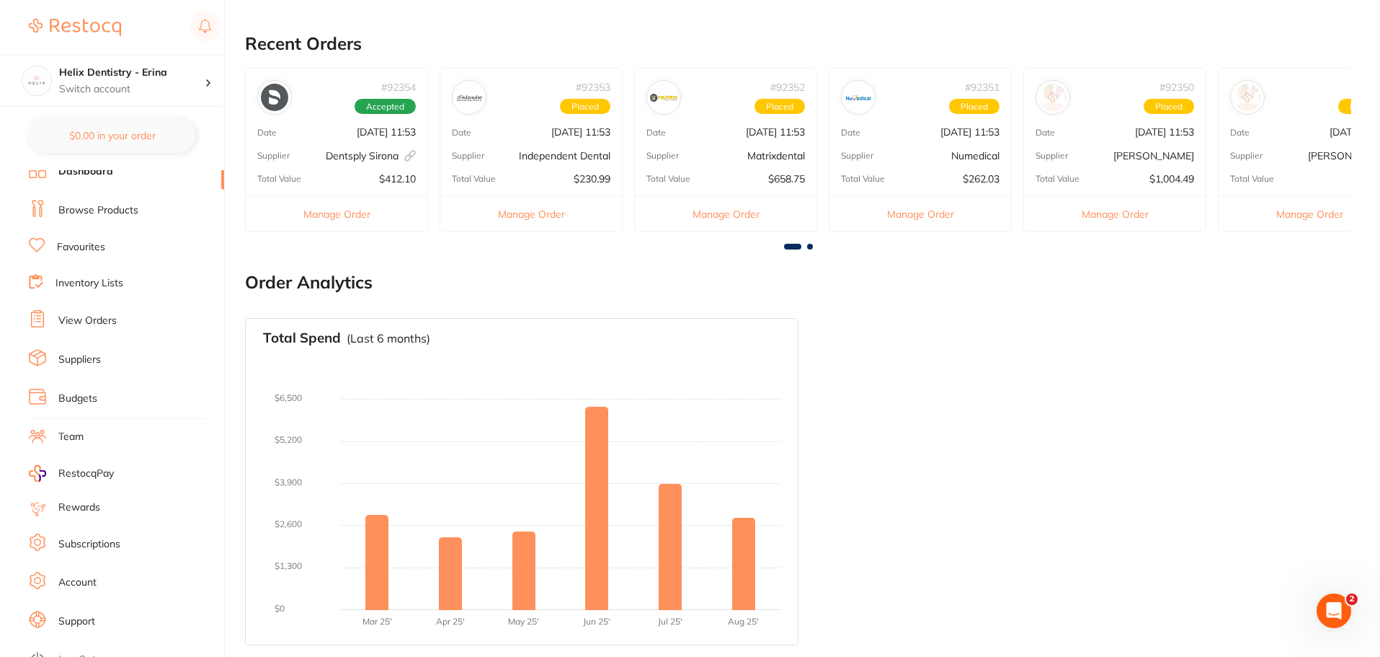
scroll to position [18, 0]
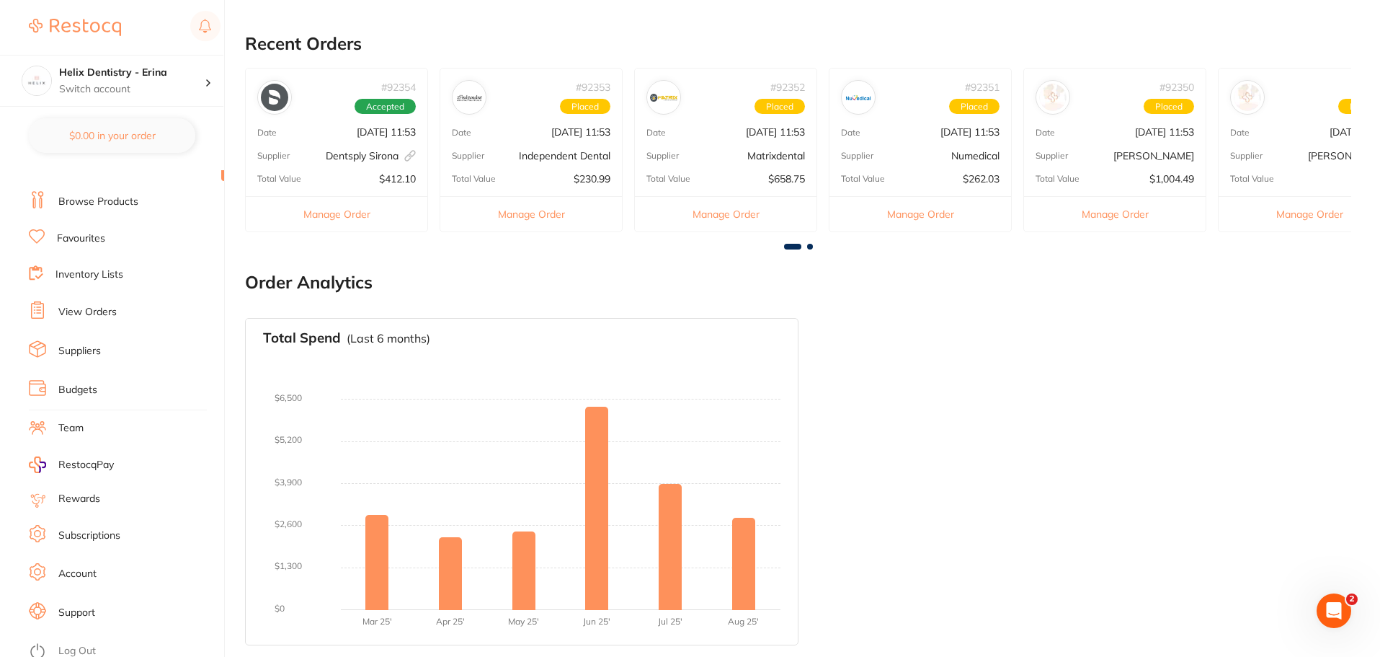
click at [97, 210] on li "Browse Products" at bounding box center [126, 202] width 195 height 22
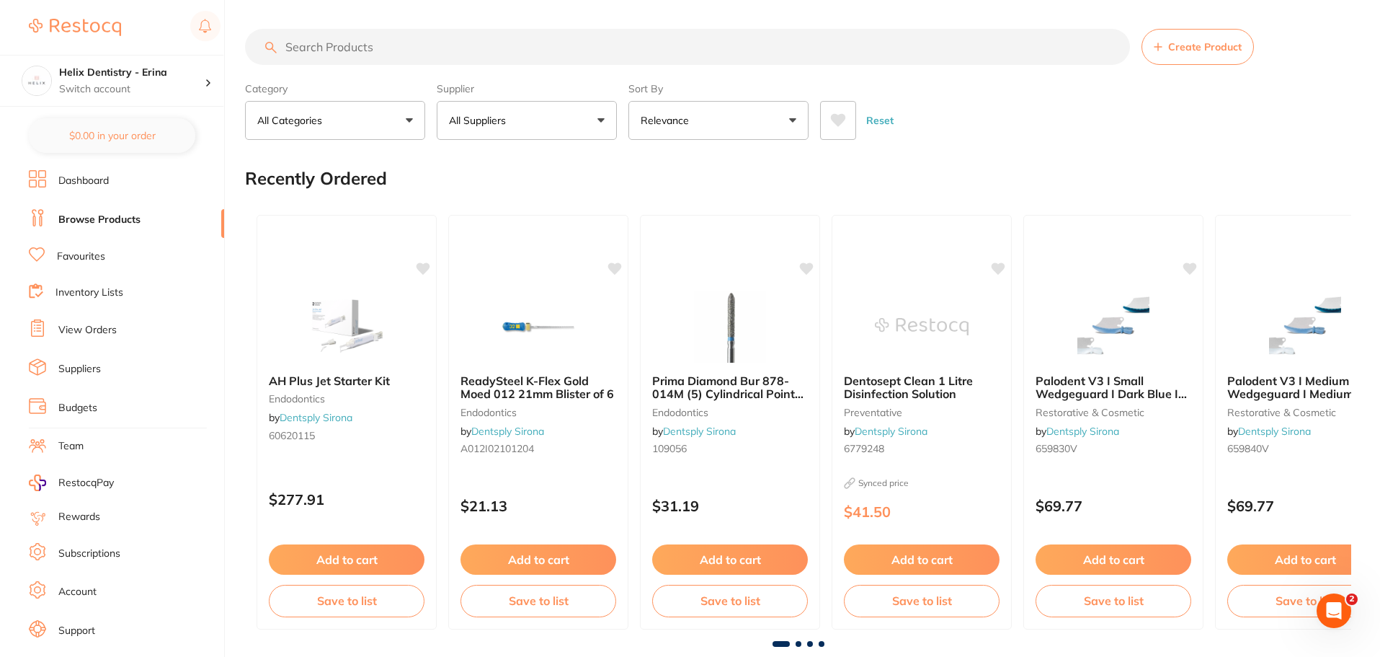
click at [116, 182] on li "Dashboard" at bounding box center [126, 181] width 195 height 22
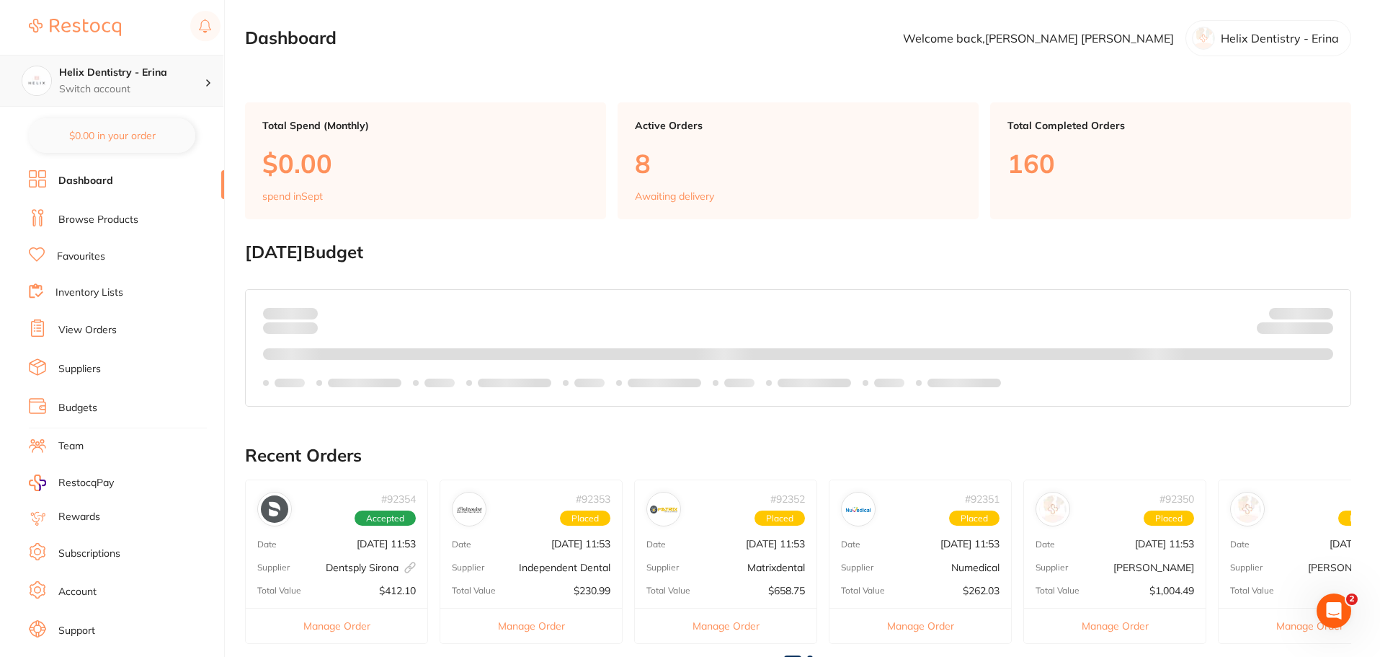
click at [183, 102] on div "Helix Dentistry - Erina Switch account" at bounding box center [111, 81] width 223 height 52
click at [349, 247] on h2 "September 2025 Budget" at bounding box center [798, 252] width 1106 height 20
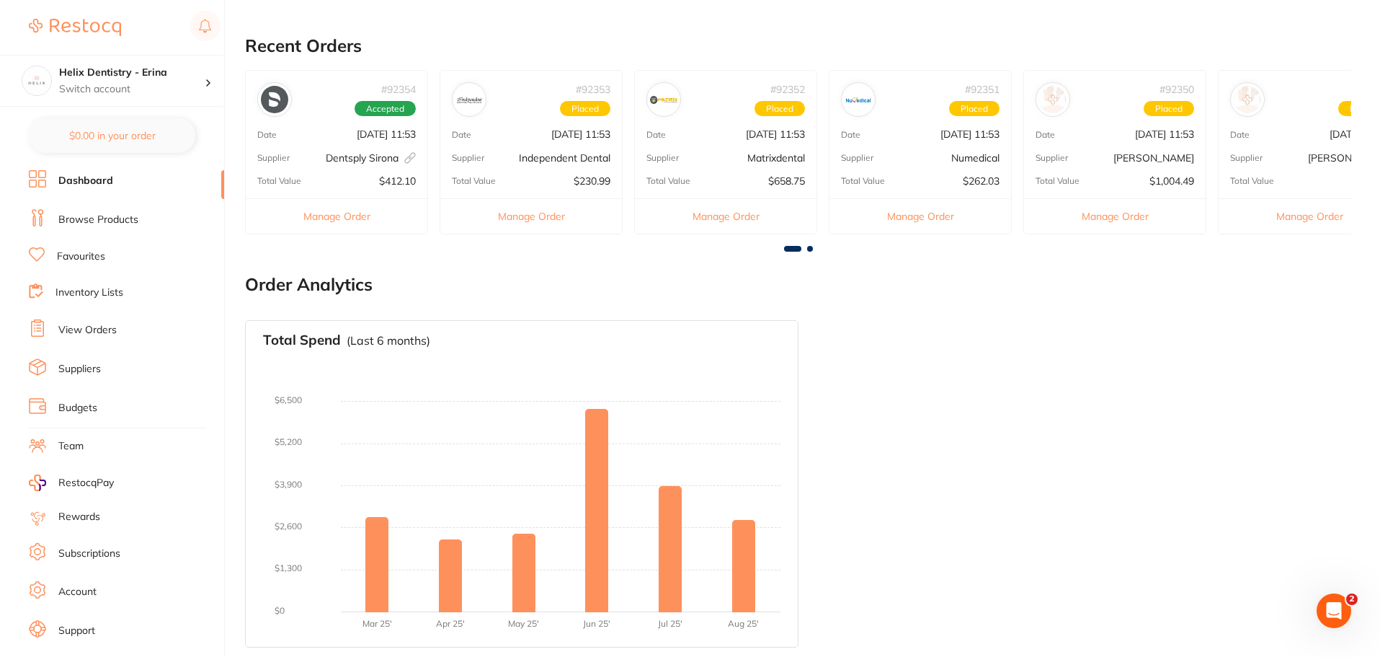
scroll to position [411, 0]
click at [101, 337] on link "View Orders" at bounding box center [87, 330] width 58 height 14
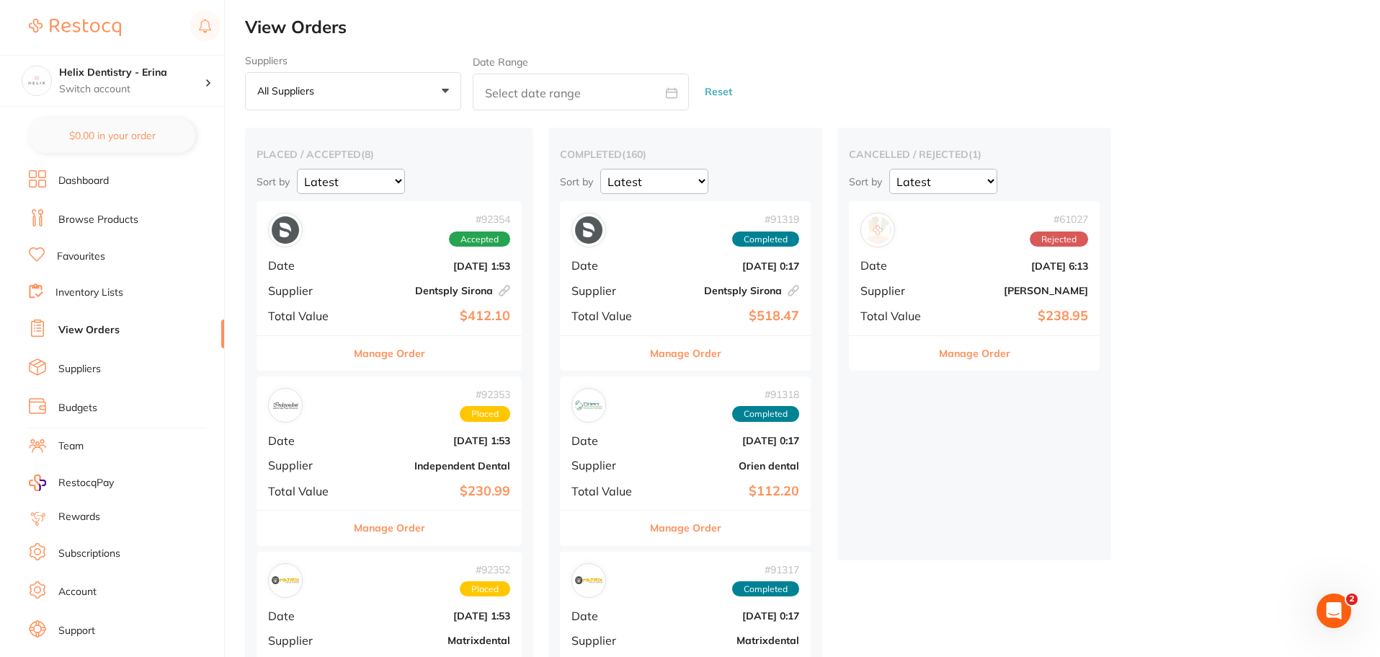
click at [404, 344] on button "Manage Order" at bounding box center [389, 353] width 71 height 35
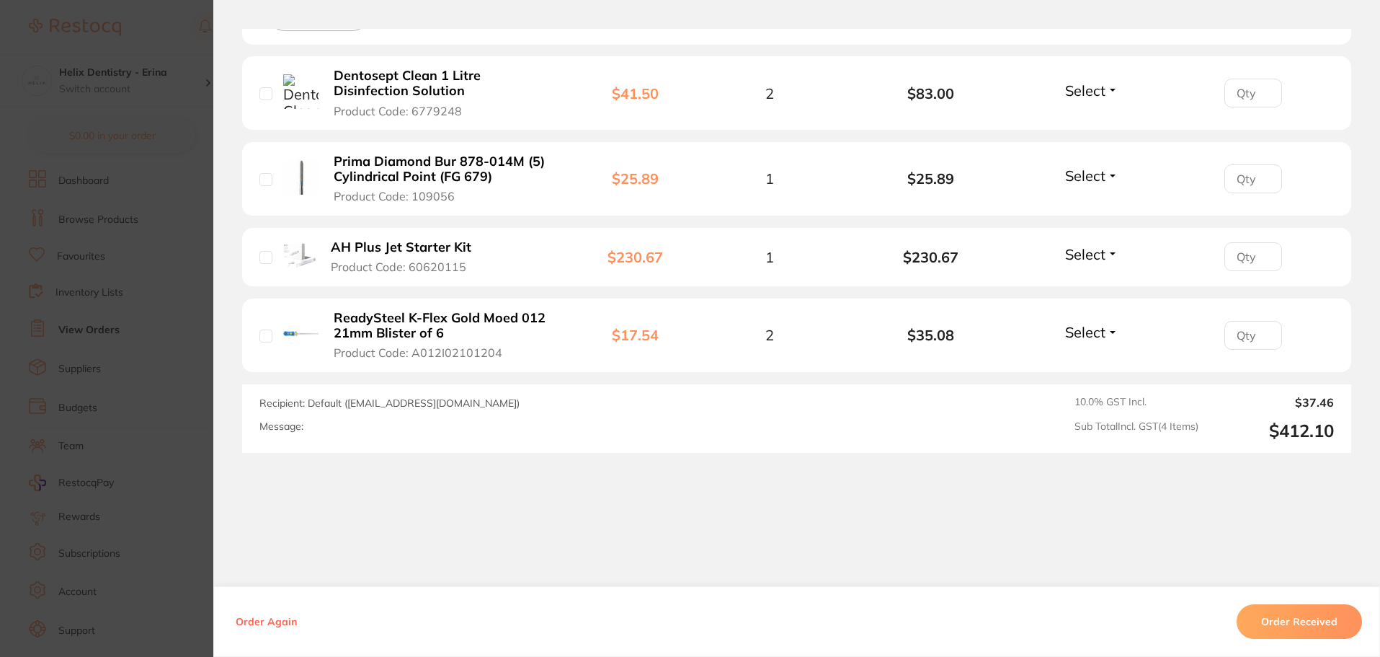
scroll to position [462, 0]
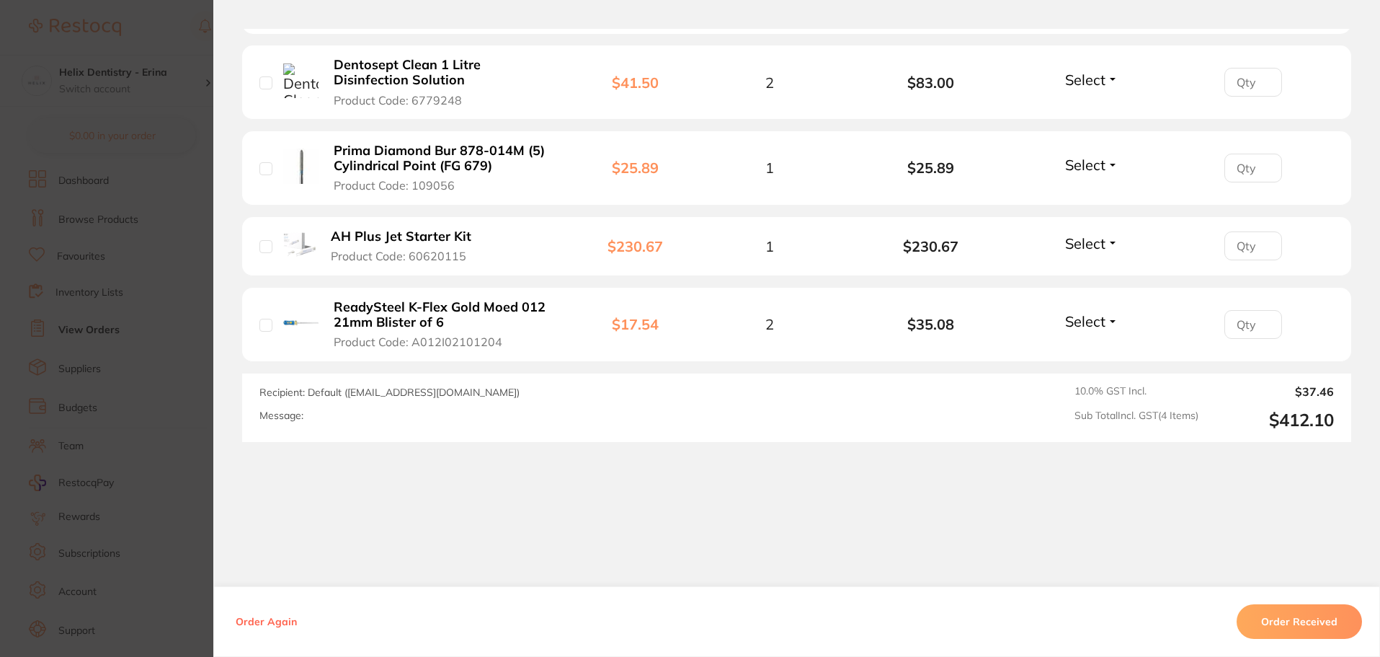
click at [138, 333] on section "Order ID: Restocq- 92354 Linked Order Order Information Accepted Order Order Da…" at bounding box center [690, 328] width 1380 height 657
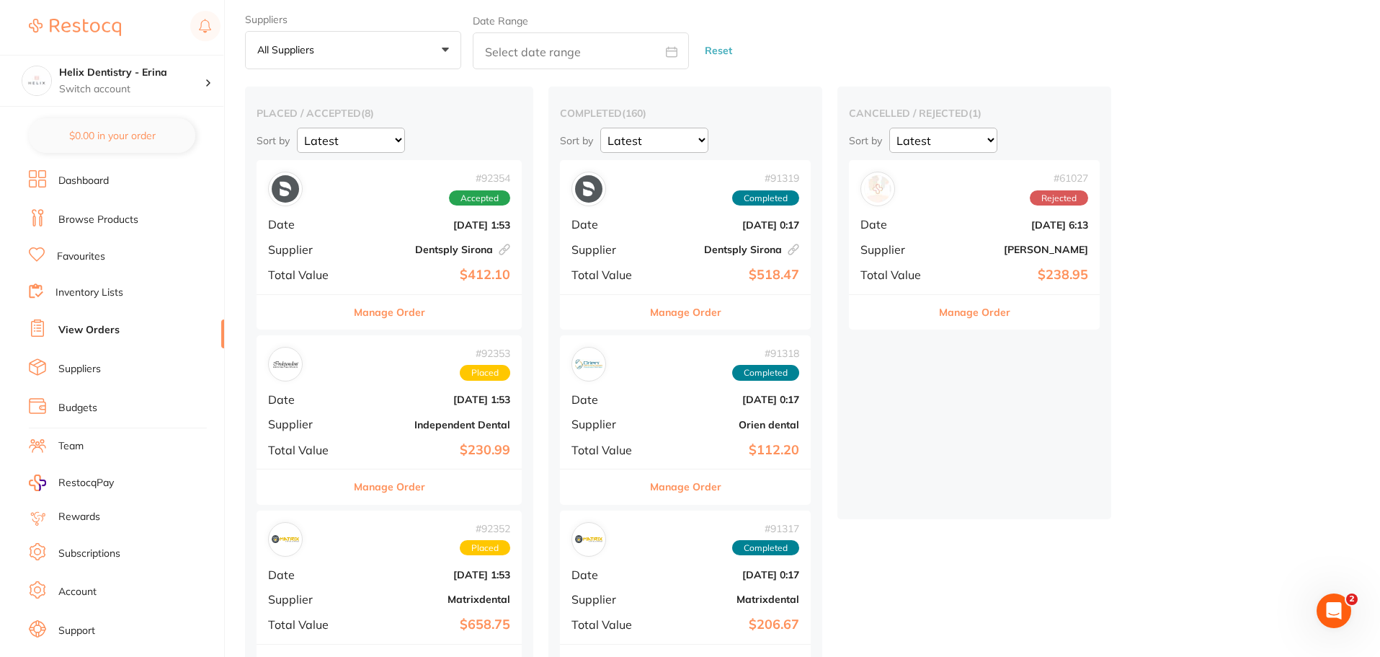
scroll to position [126, 0]
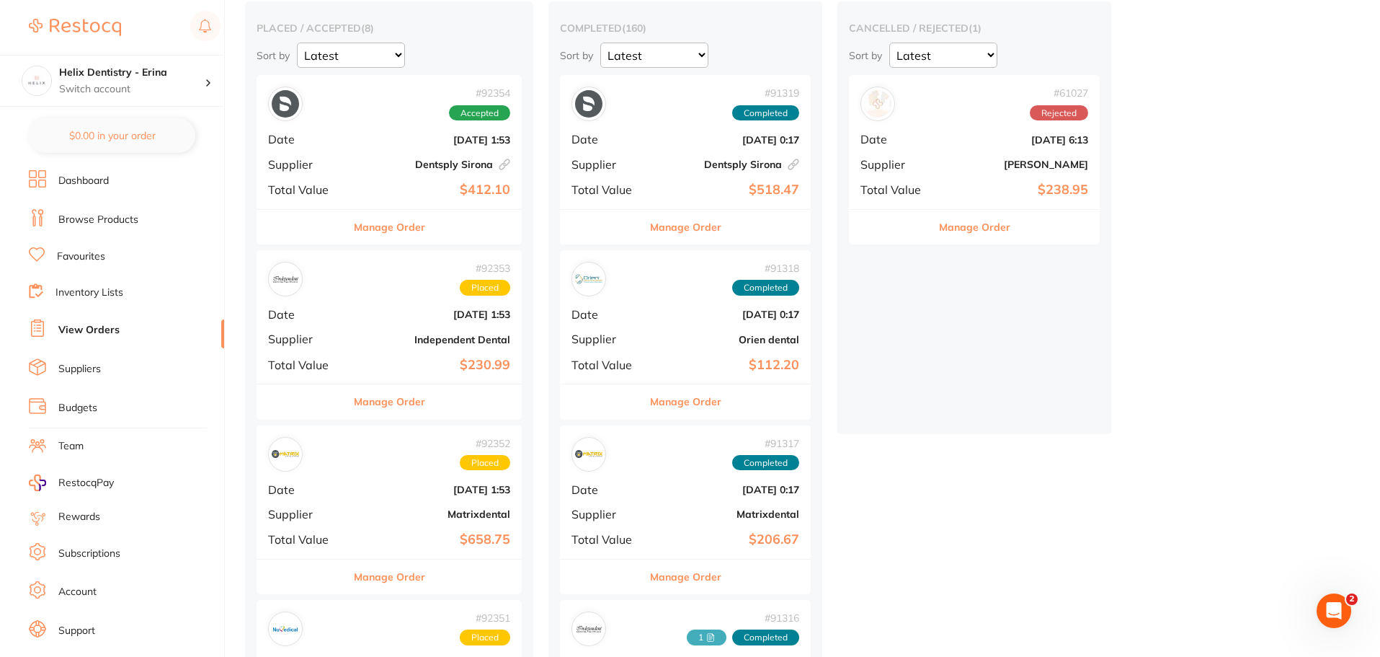
click at [381, 404] on button "Manage Order" at bounding box center [389, 401] width 71 height 35
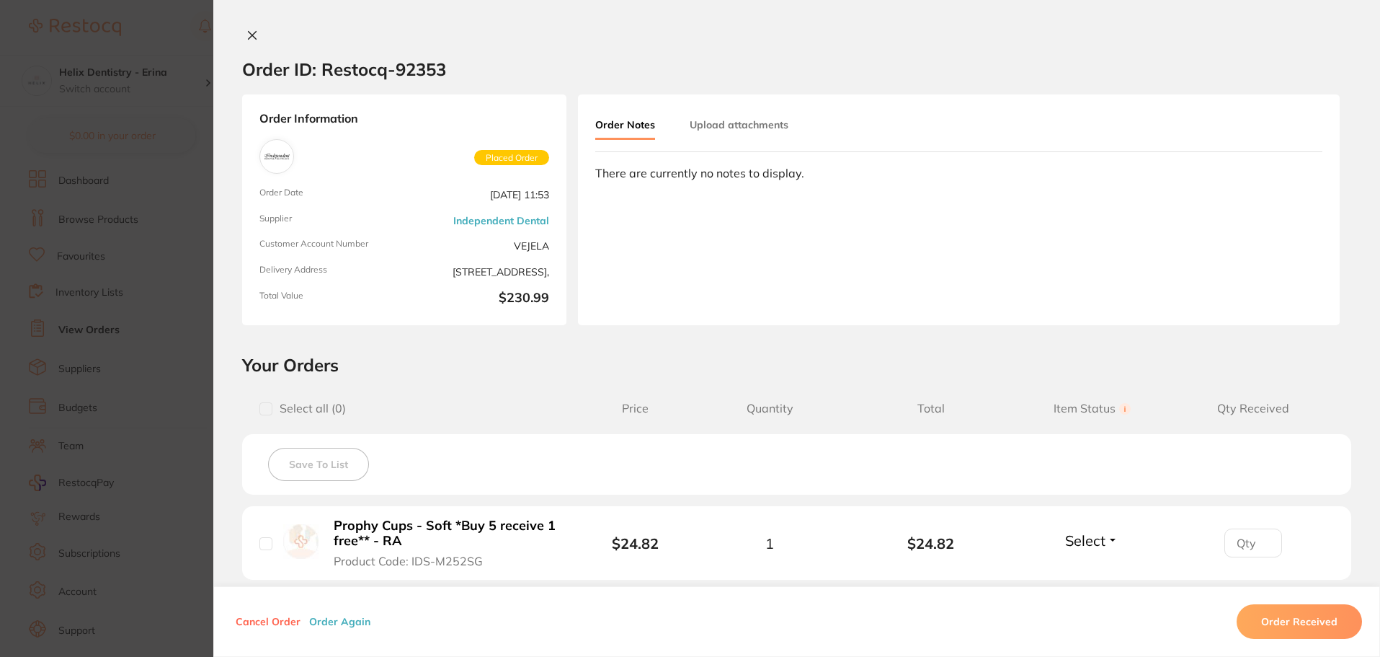
click at [184, 344] on section "Order ID: Restocq- 92353 Order Information Placed Order Order Date Sept 2 2025,…" at bounding box center [690, 328] width 1380 height 657
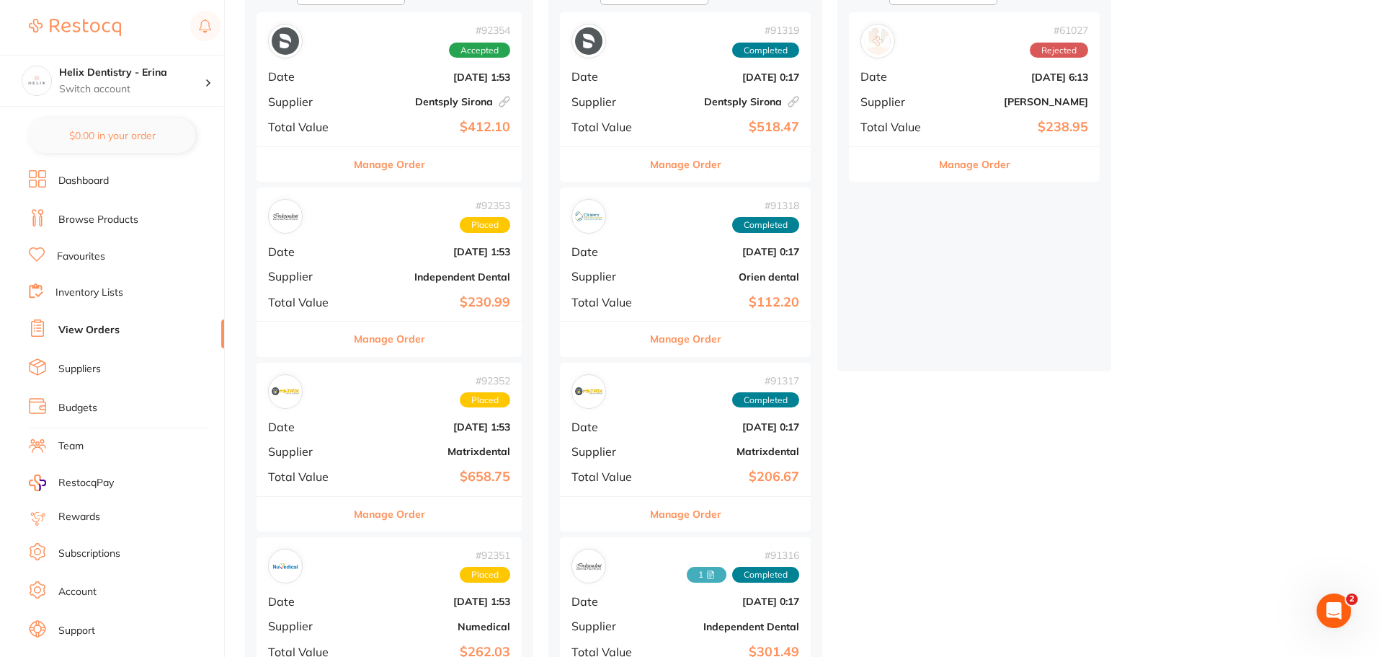
scroll to position [198, 0]
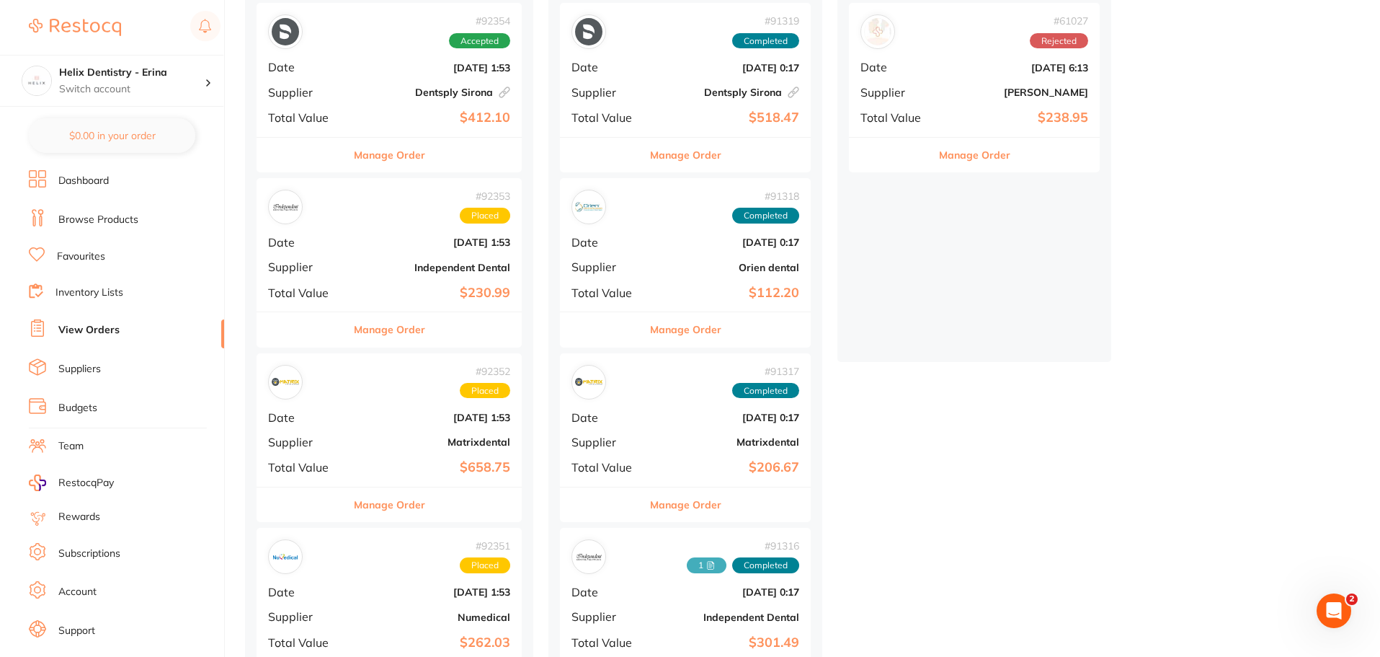
click at [400, 509] on button "Manage Order" at bounding box center [389, 504] width 71 height 35
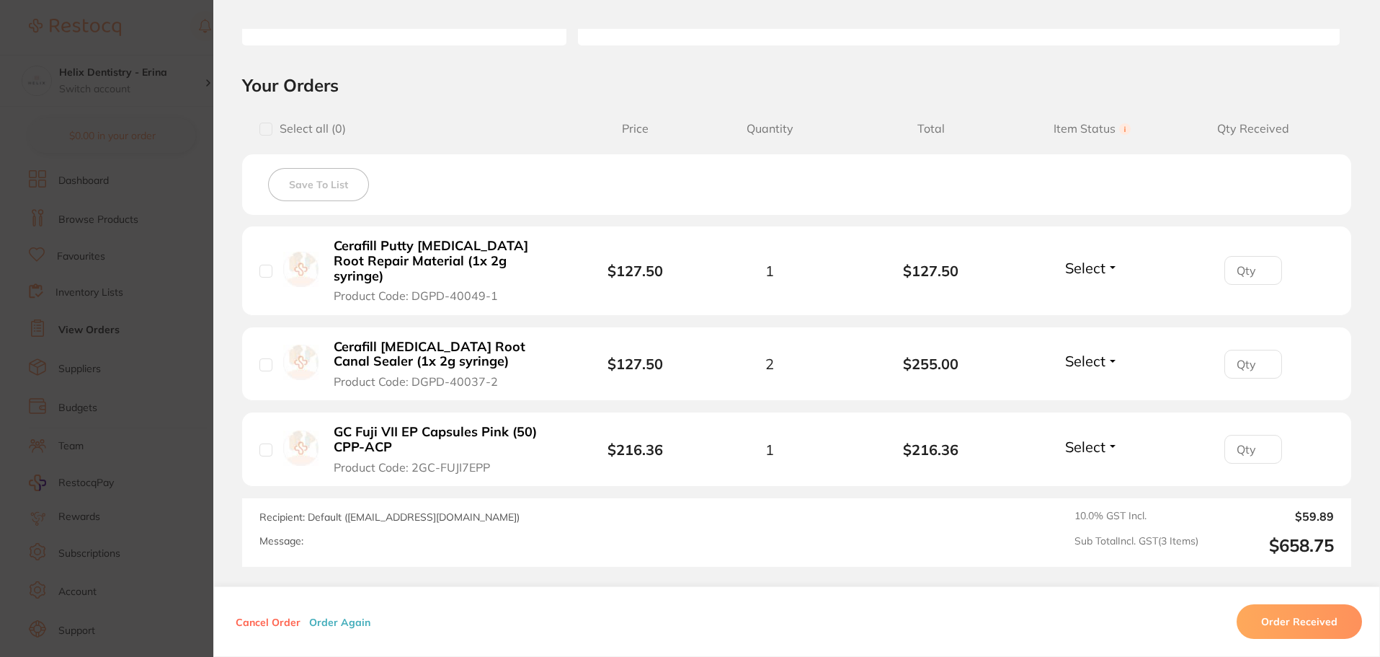
scroll to position [288, 0]
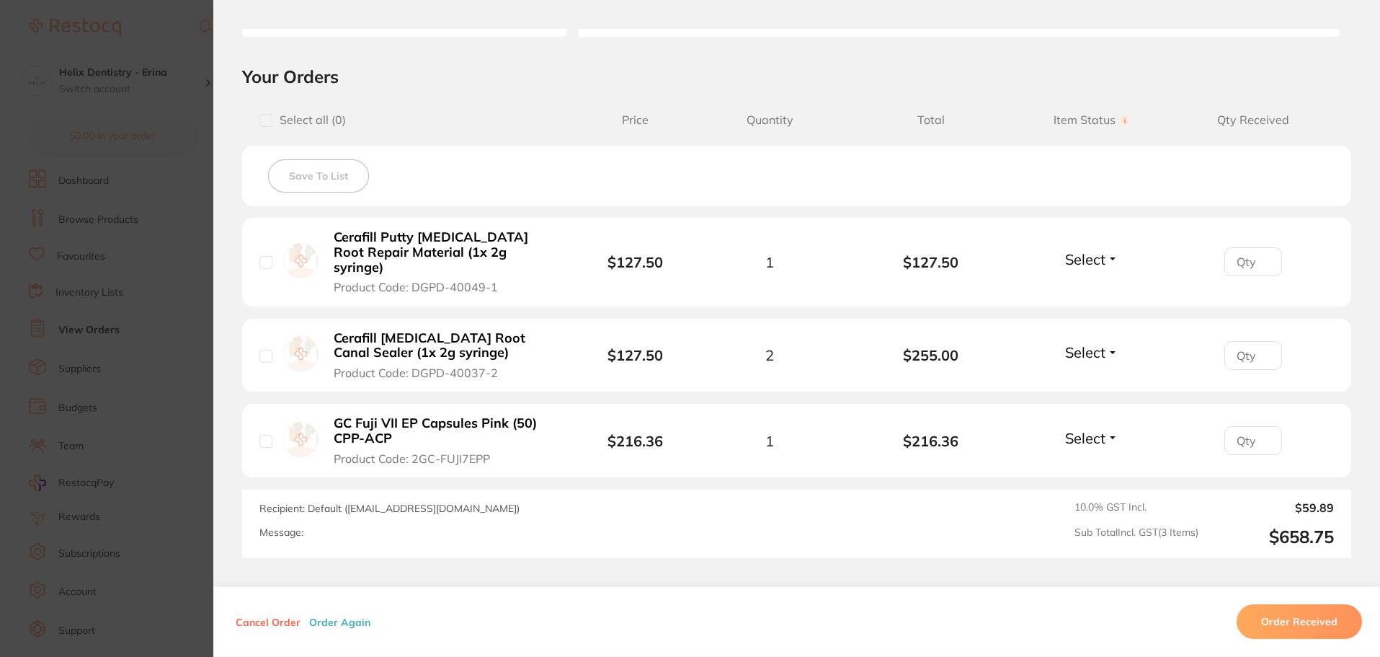
click at [153, 334] on section "Order ID: Restocq- 92352 Order Information Placed Order Order Date Sept 2 2025,…" at bounding box center [690, 328] width 1380 height 657
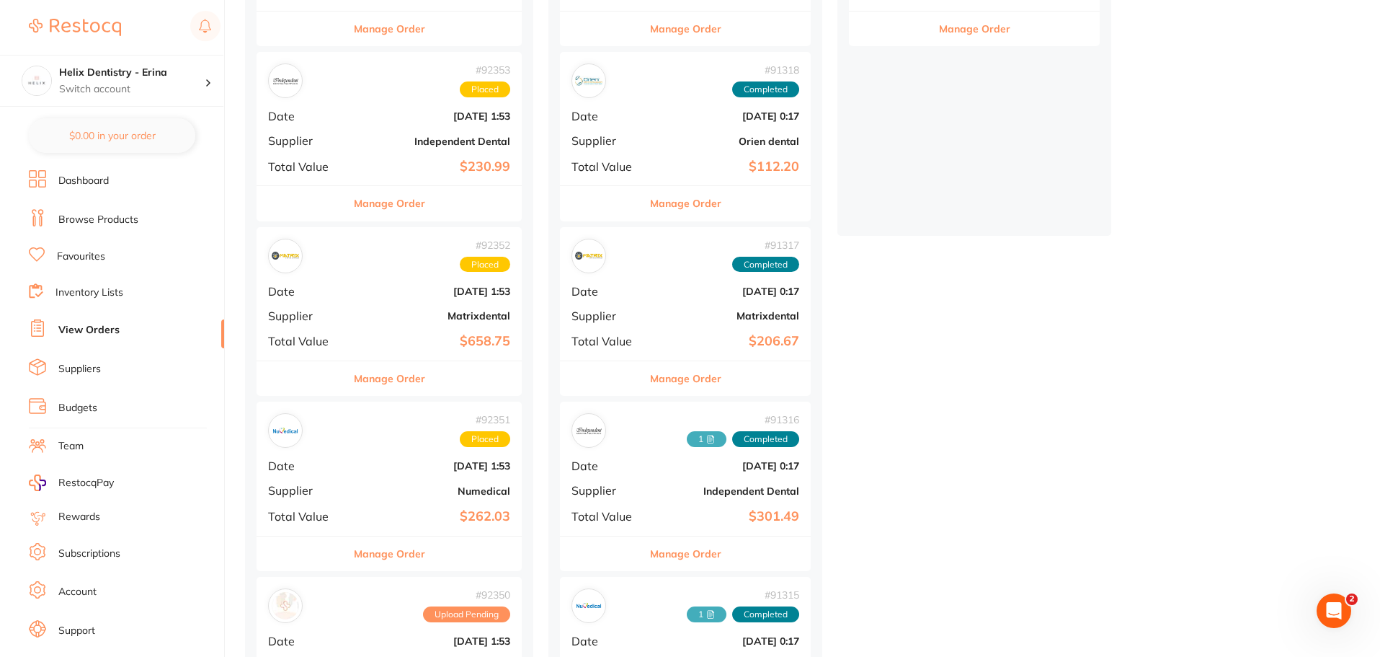
click at [390, 381] on button "Manage Order" at bounding box center [389, 378] width 71 height 35
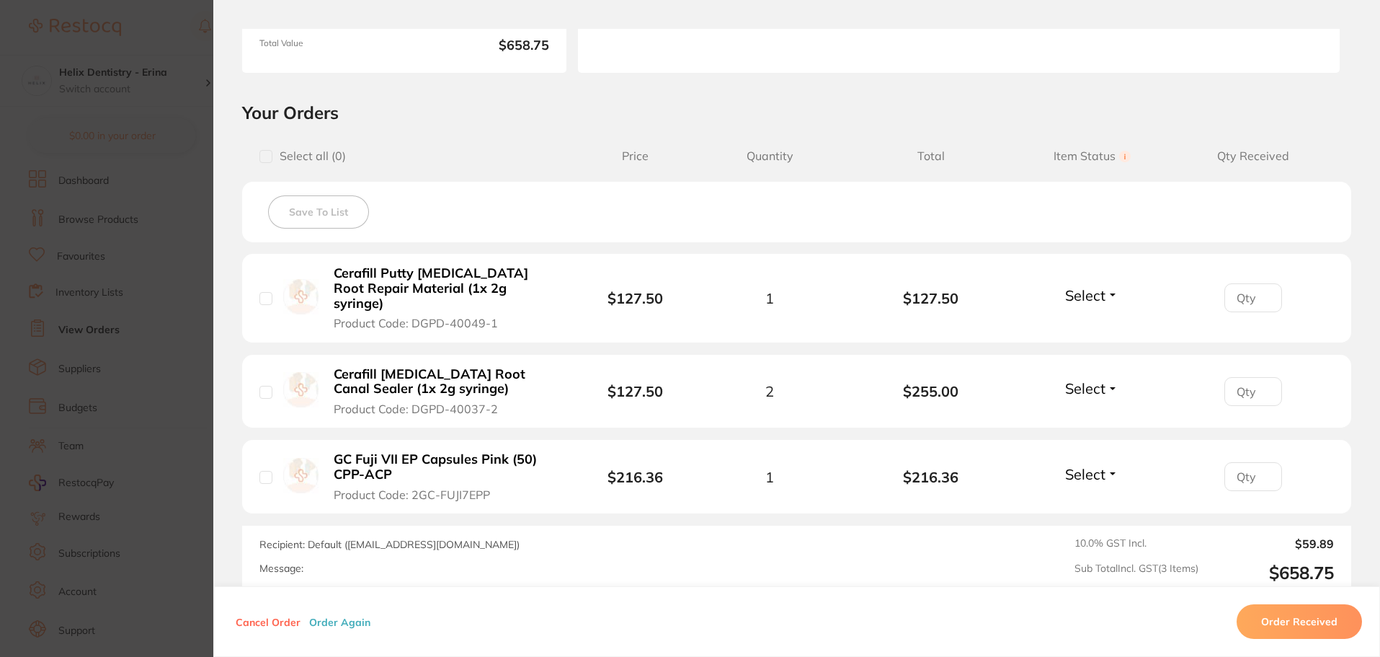
click at [204, 411] on section "Order ID: Restocq- 92352 Order Information Placed Order Order Date Sept 2 2025,…" at bounding box center [690, 328] width 1380 height 657
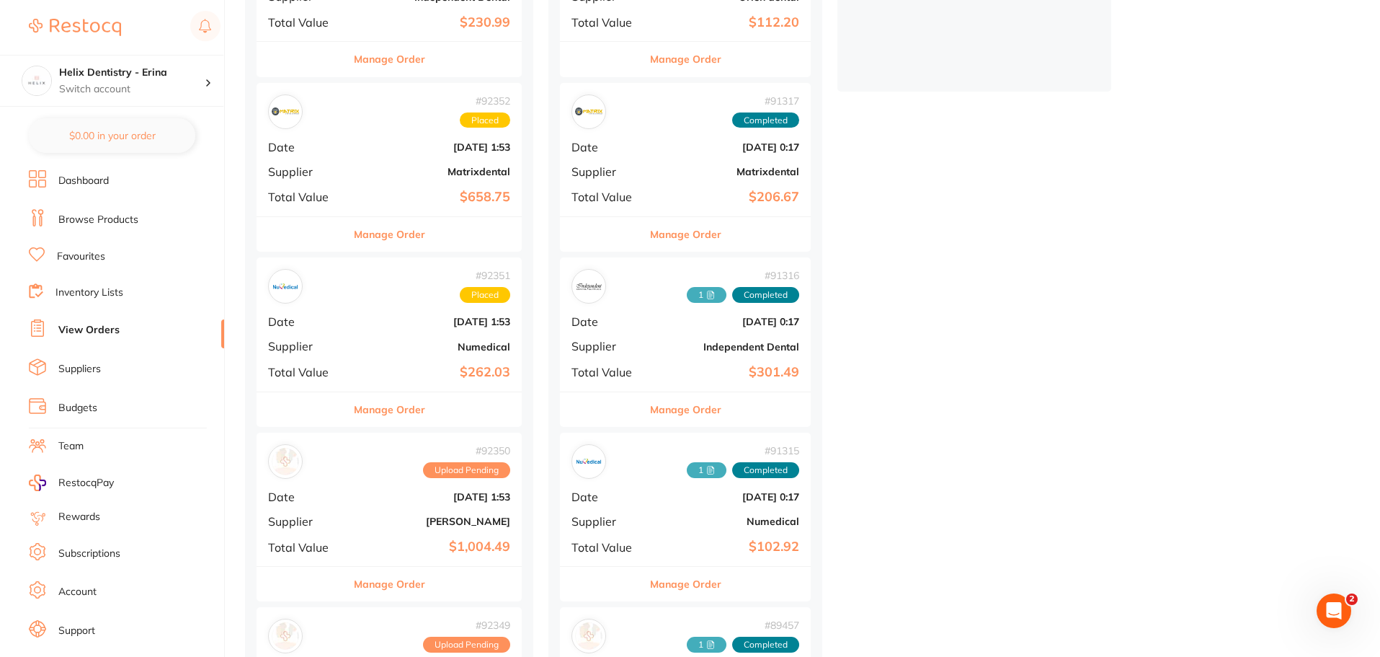
click at [384, 409] on button "Manage Order" at bounding box center [389, 409] width 71 height 35
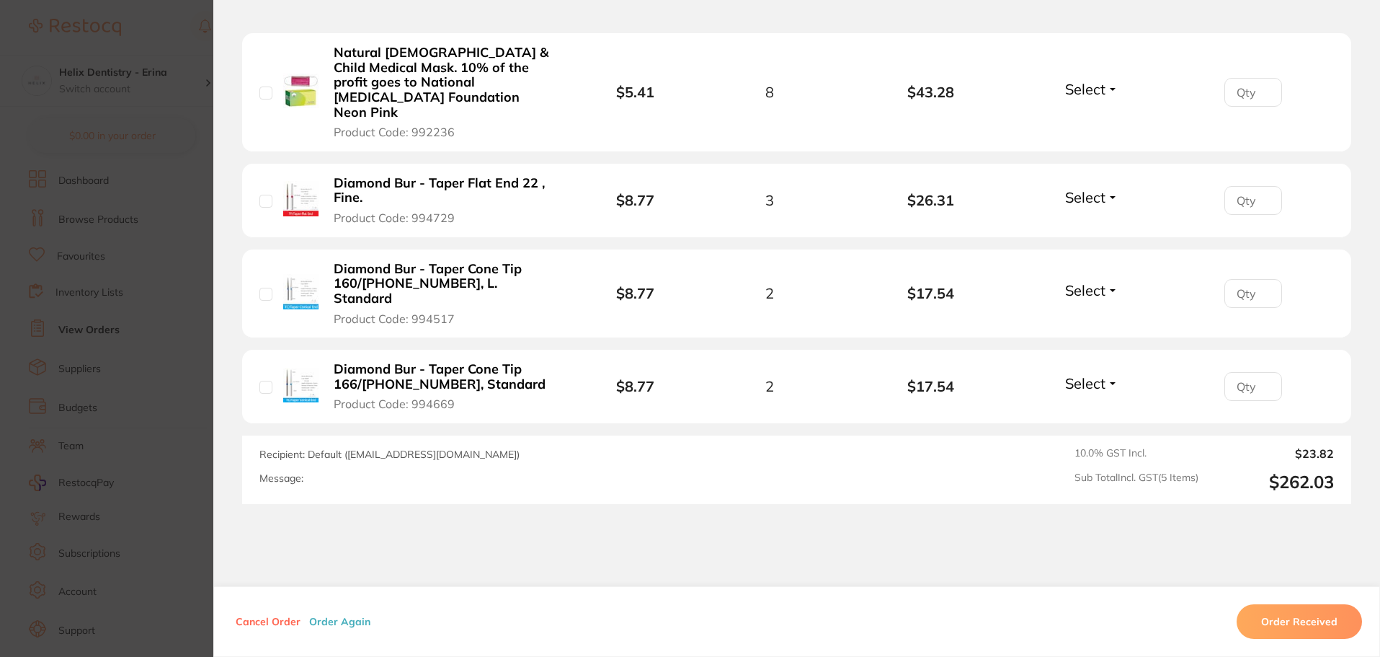
scroll to position [591, 0]
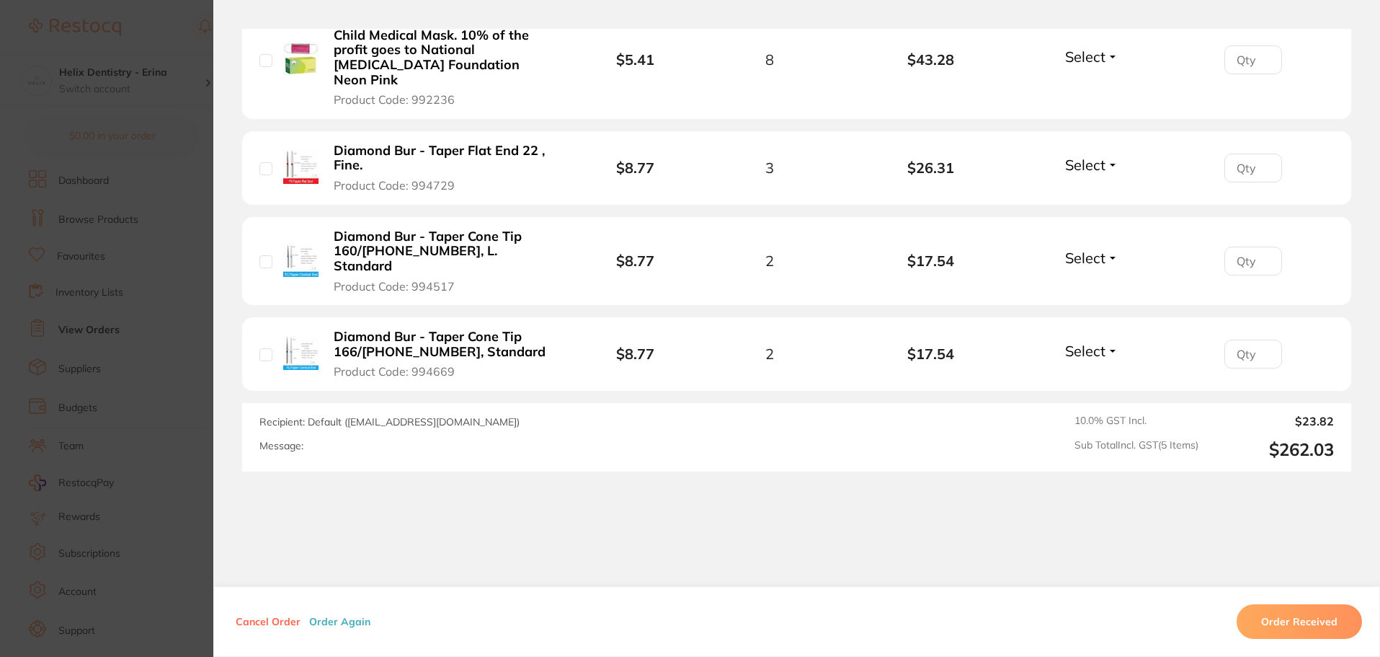
click at [153, 332] on section "Order ID: Restocq- 92351 Order Information Placed Order Order Date Sept 2 2025,…" at bounding box center [690, 328] width 1380 height 657
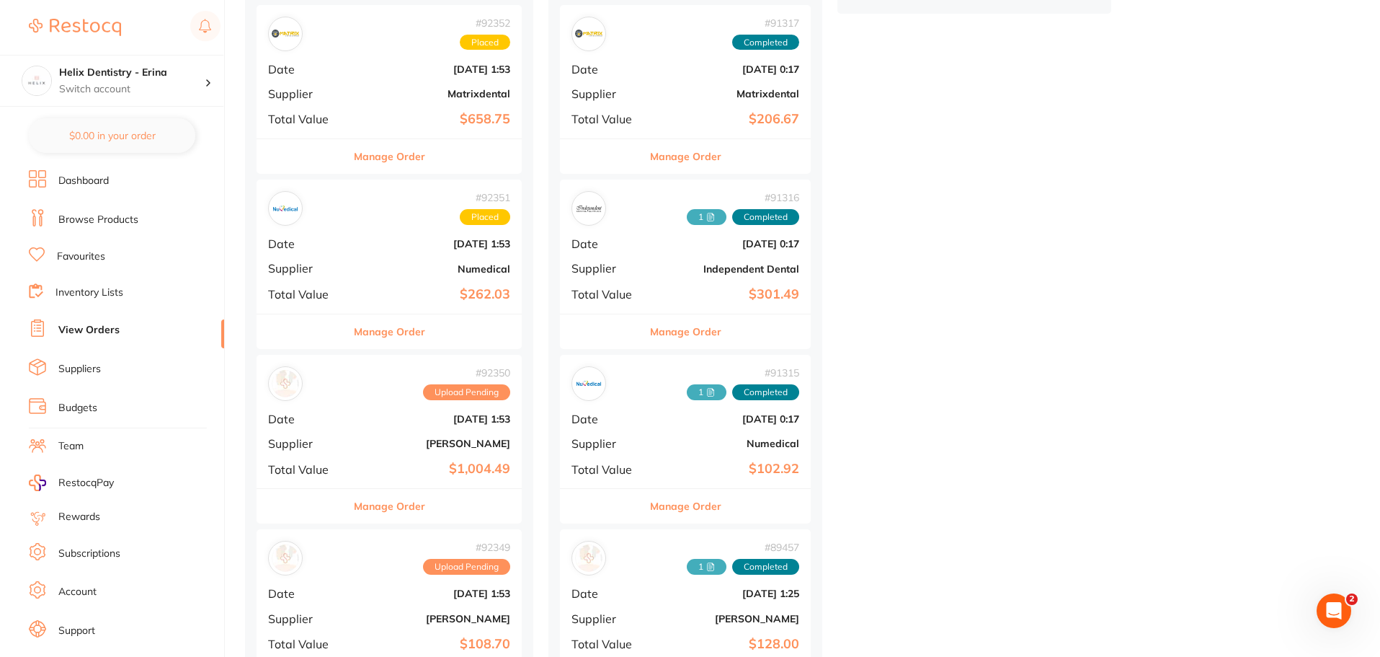
scroll to position [649, 0]
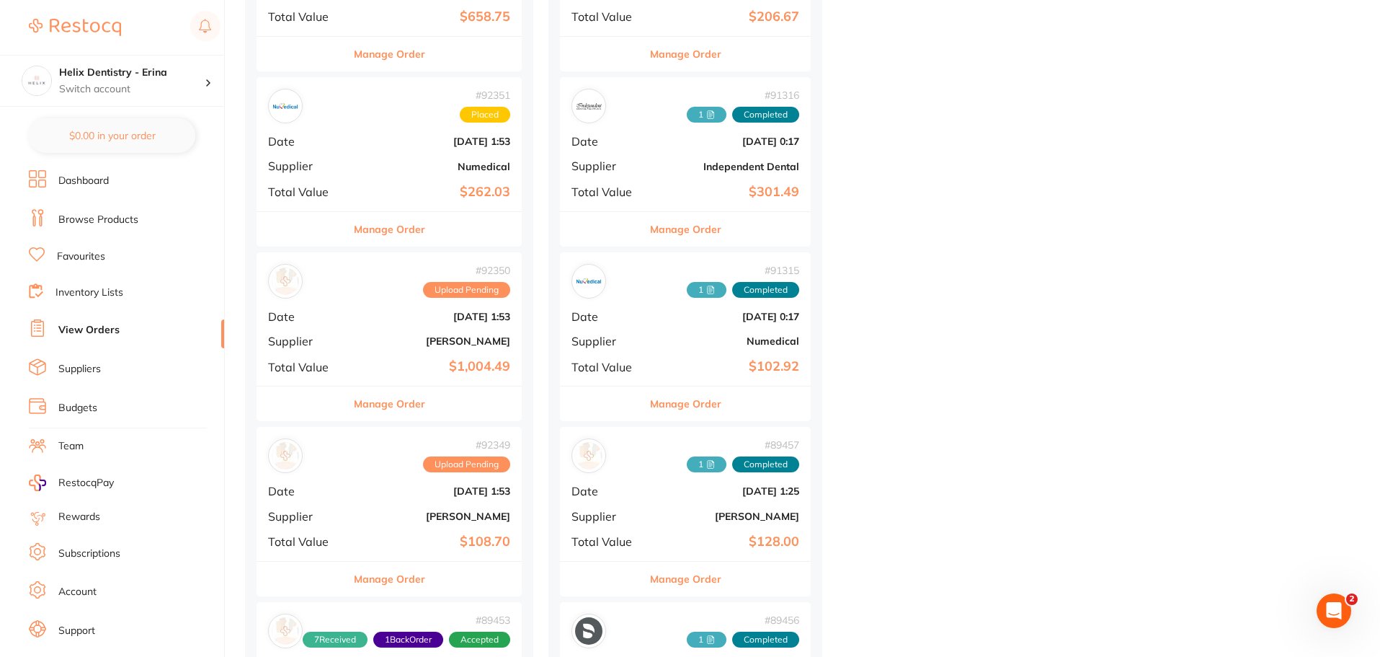
click at [409, 408] on button "Manage Order" at bounding box center [389, 403] width 71 height 35
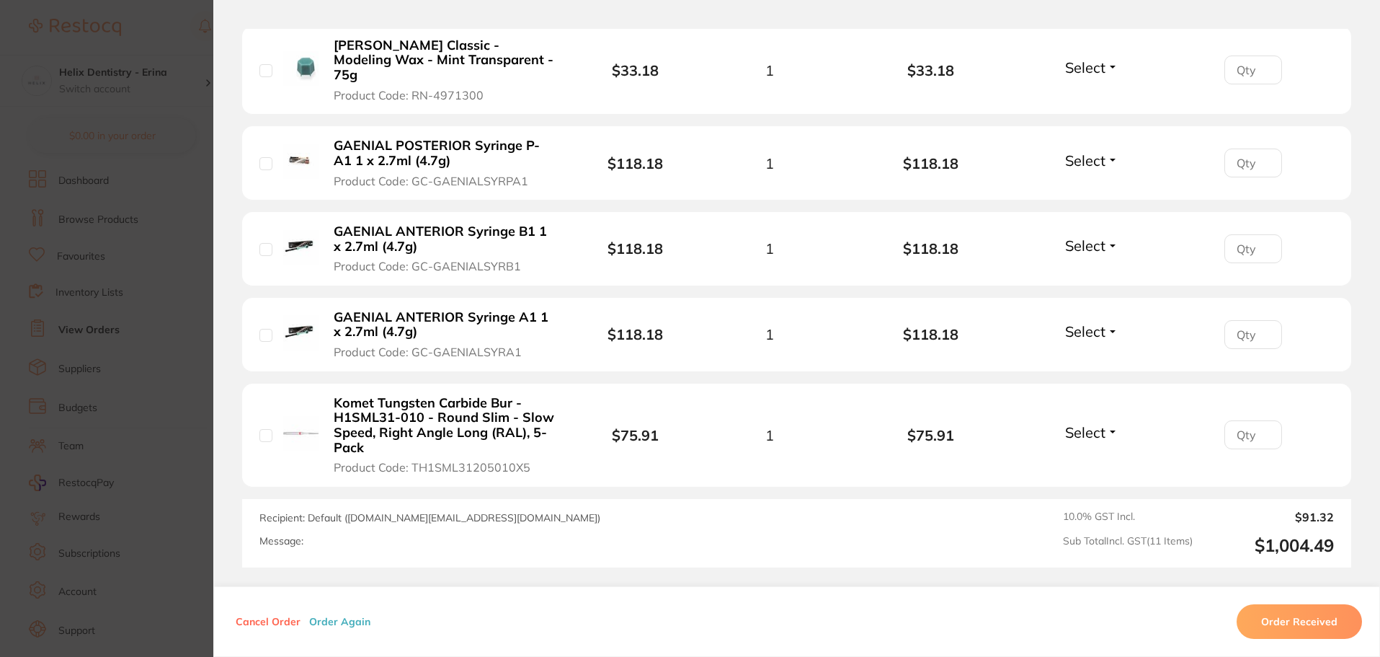
scroll to position [1009, 0]
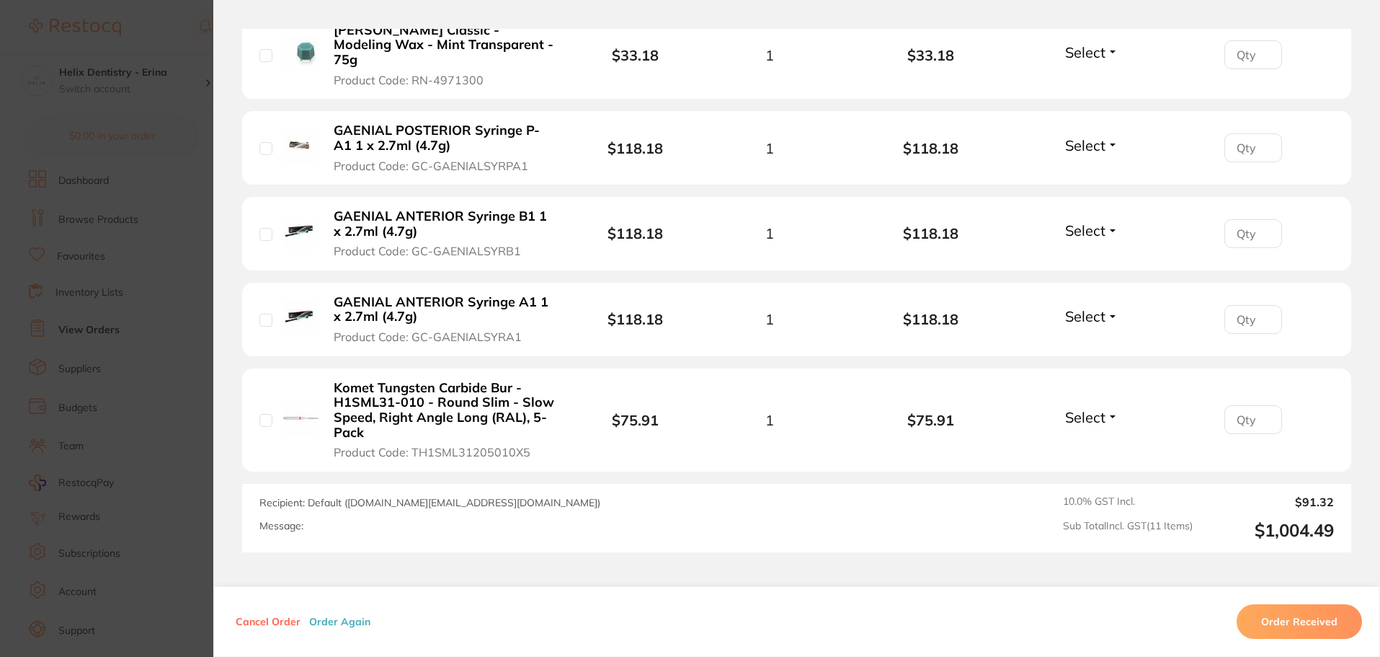
click at [155, 472] on section "Order ID: Restocq- 92350 Order Information Upload Pending Order Date Sept 2 202…" at bounding box center [690, 328] width 1380 height 657
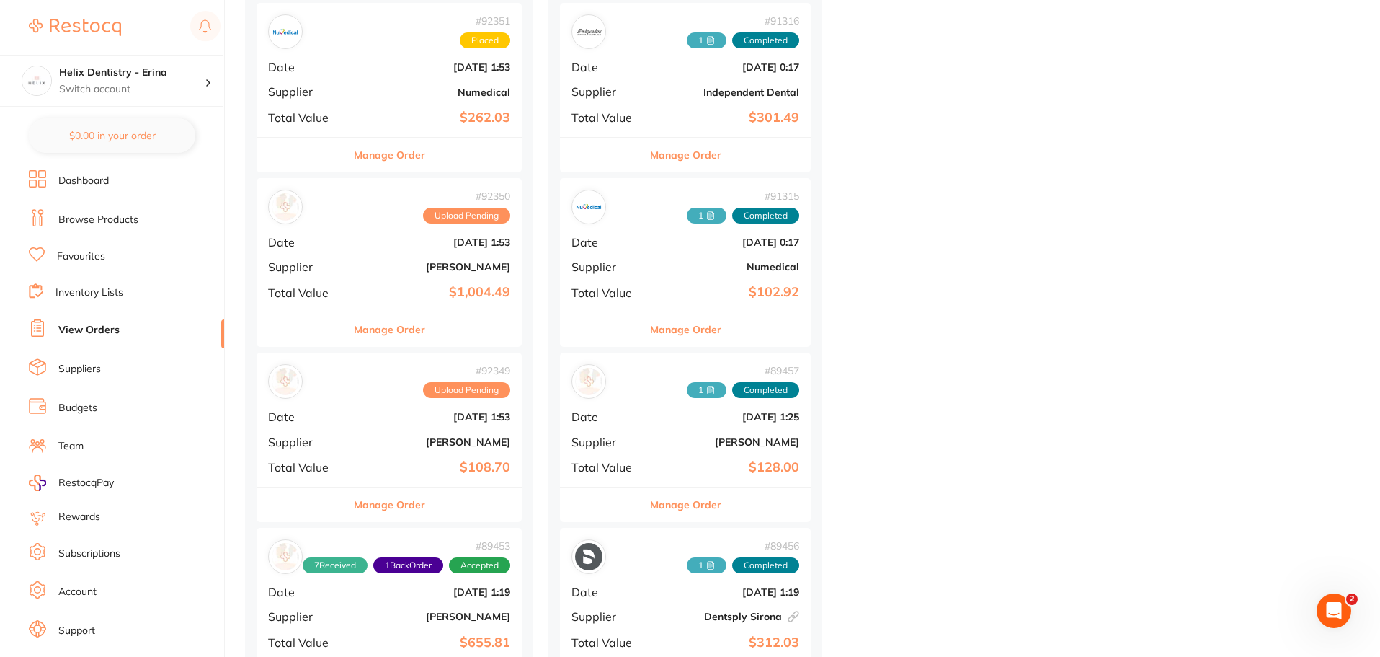
scroll to position [793, 0]
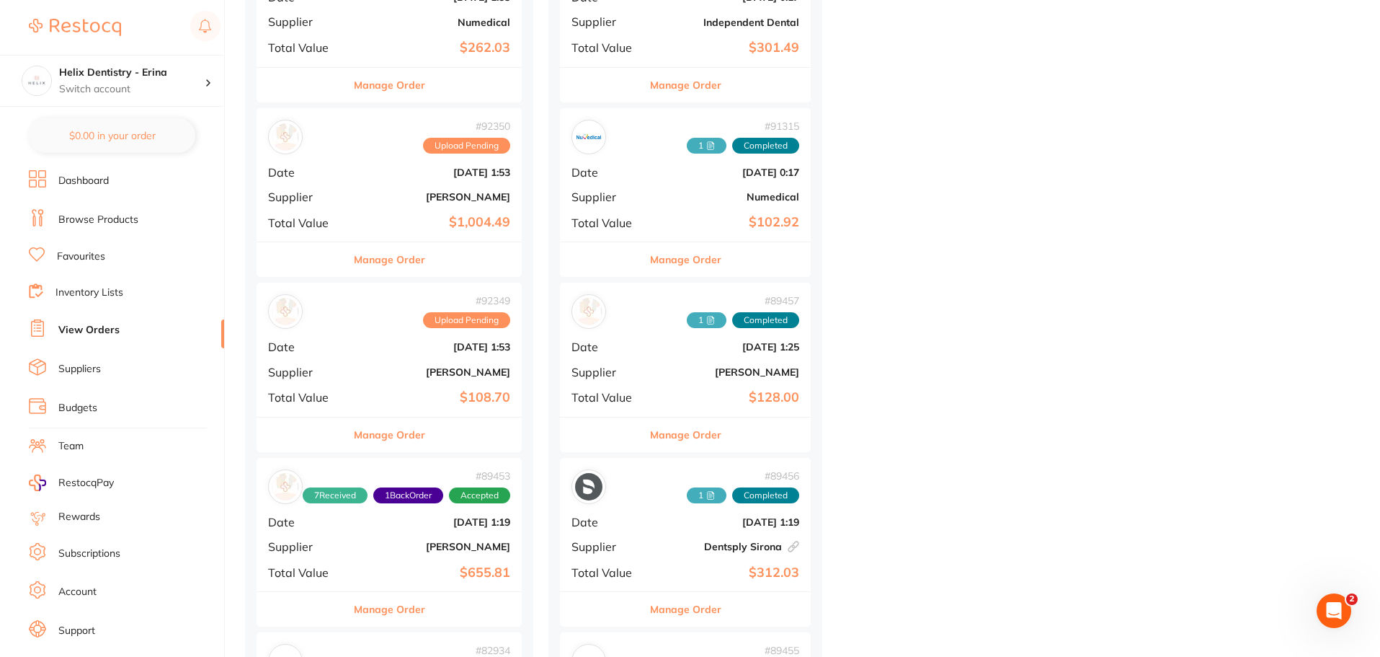
click at [387, 437] on button "Manage Order" at bounding box center [389, 434] width 71 height 35
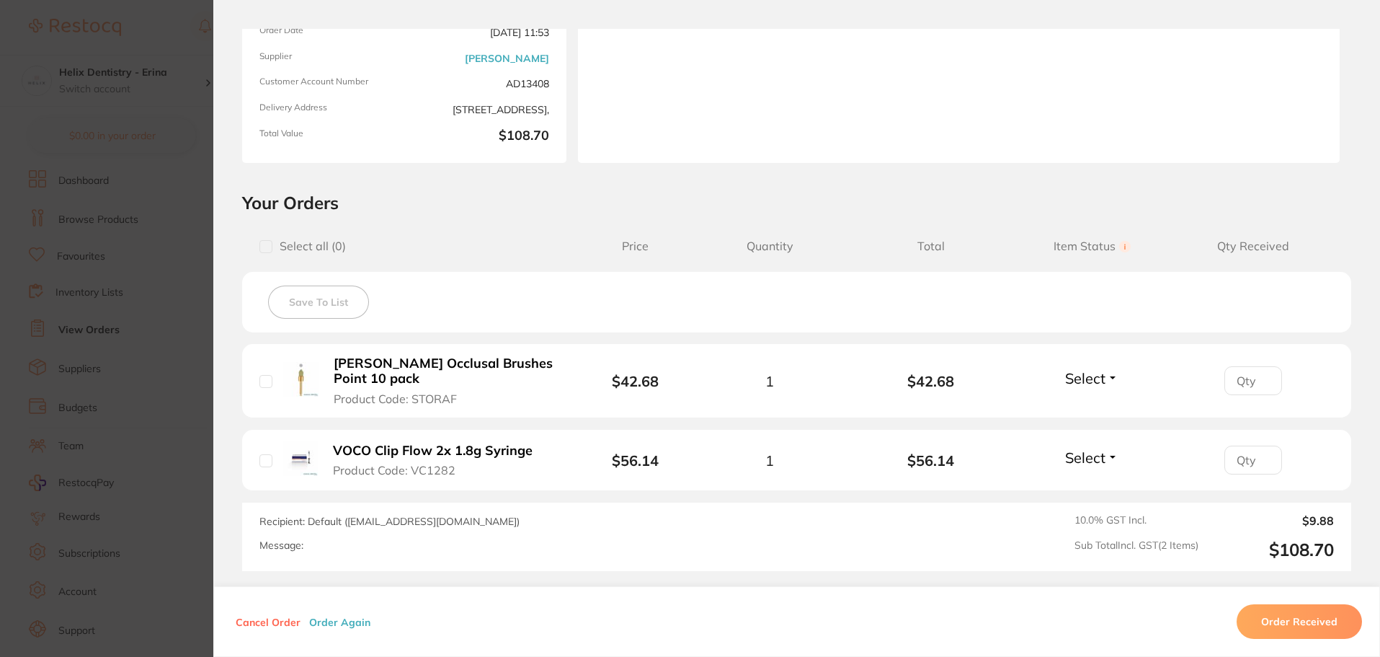
click at [196, 449] on section "Order ID: Restocq- 92349 Order Information Upload Pending Order Date Sept 2 202…" at bounding box center [690, 328] width 1380 height 657
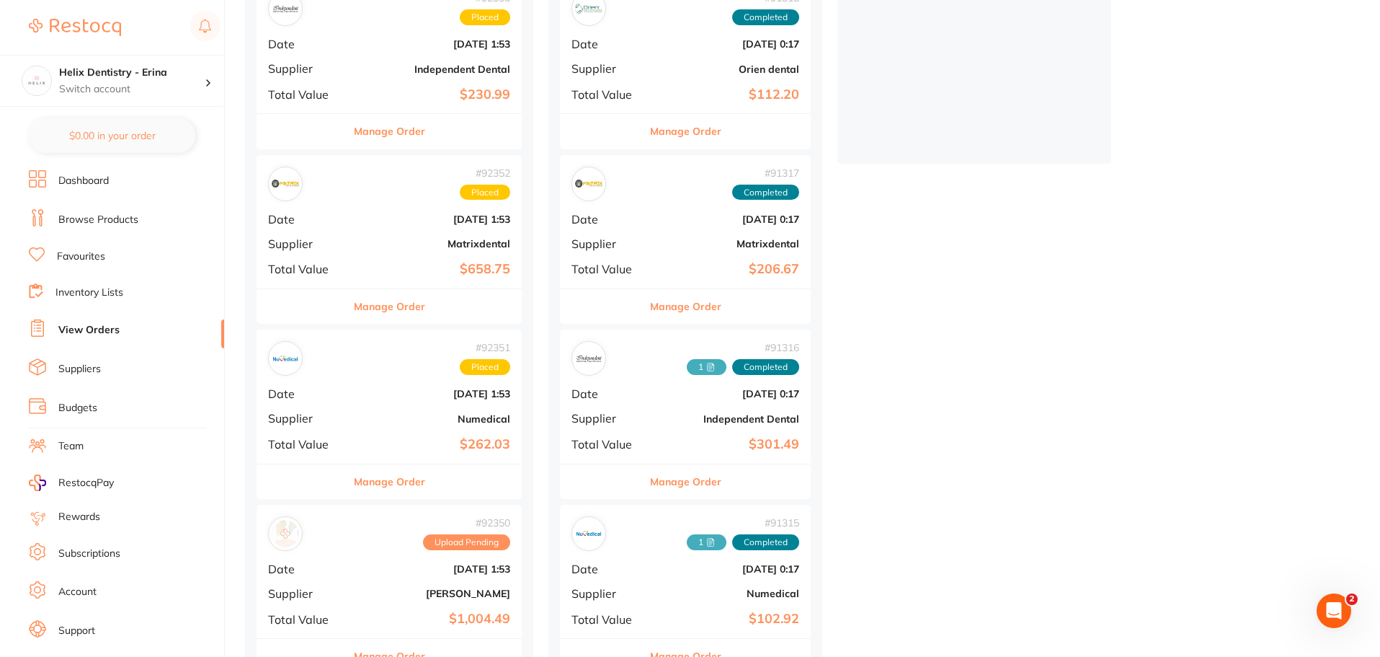
scroll to position [721, 0]
